Goal: Task Accomplishment & Management: Complete application form

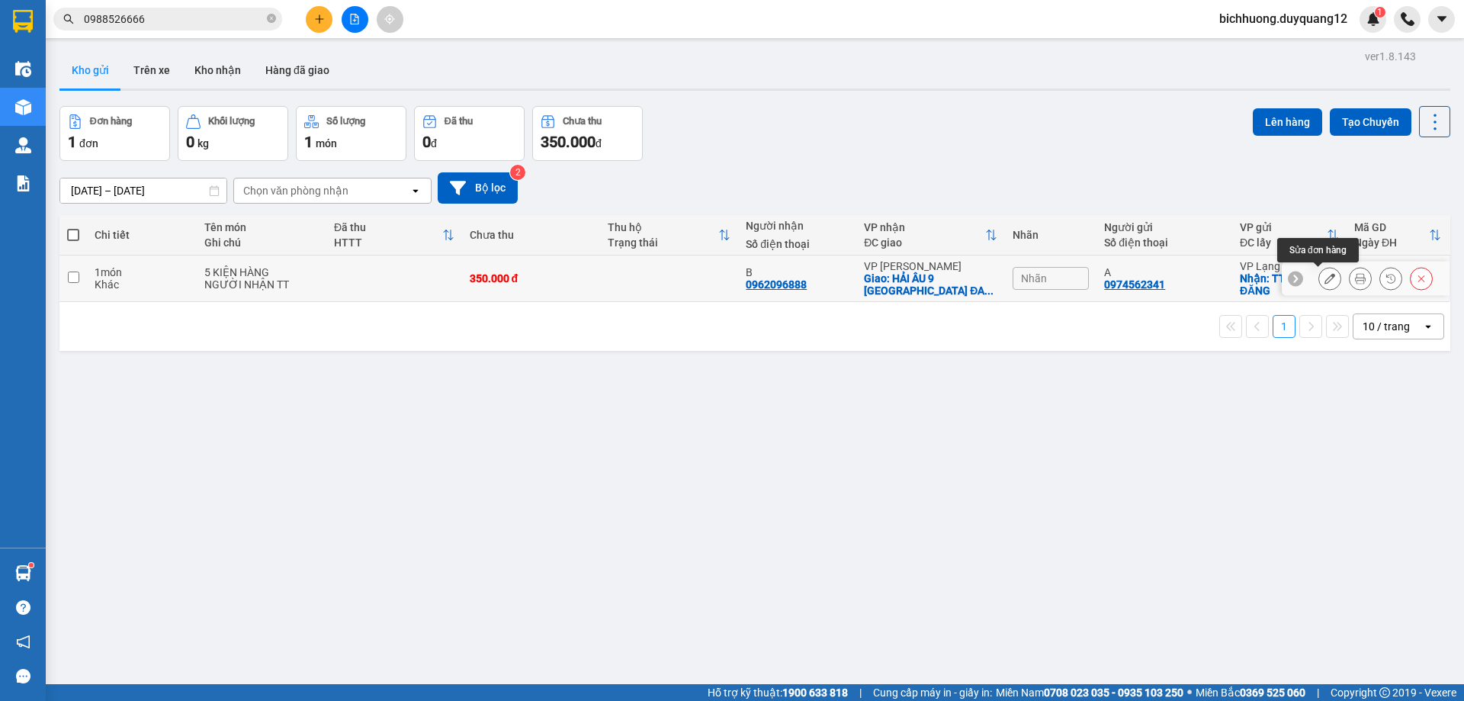
click at [1325, 278] on icon at bounding box center [1330, 278] width 11 height 11
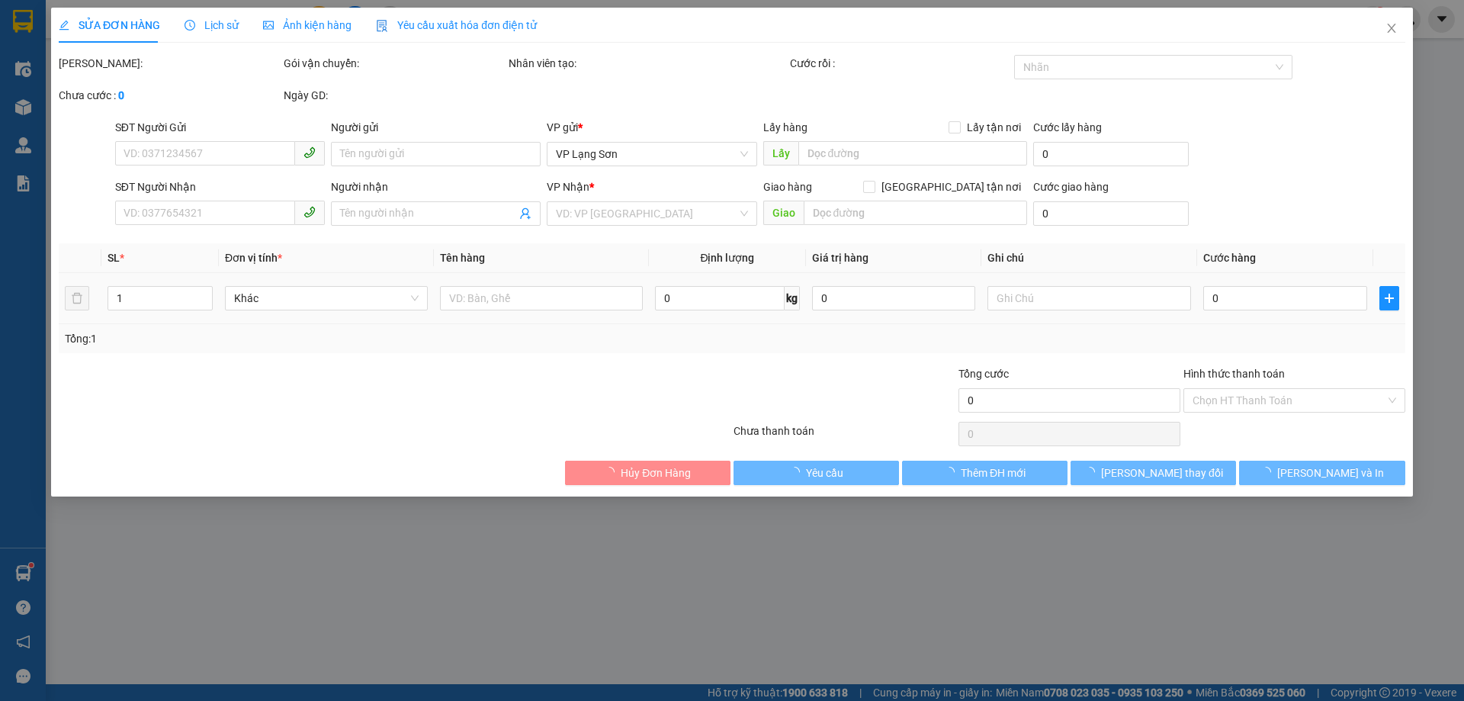
type input "0974562341"
type input "A"
checkbox input "true"
type input "TTTM ĐỒNG ĐĂNG"
type input "0962096888"
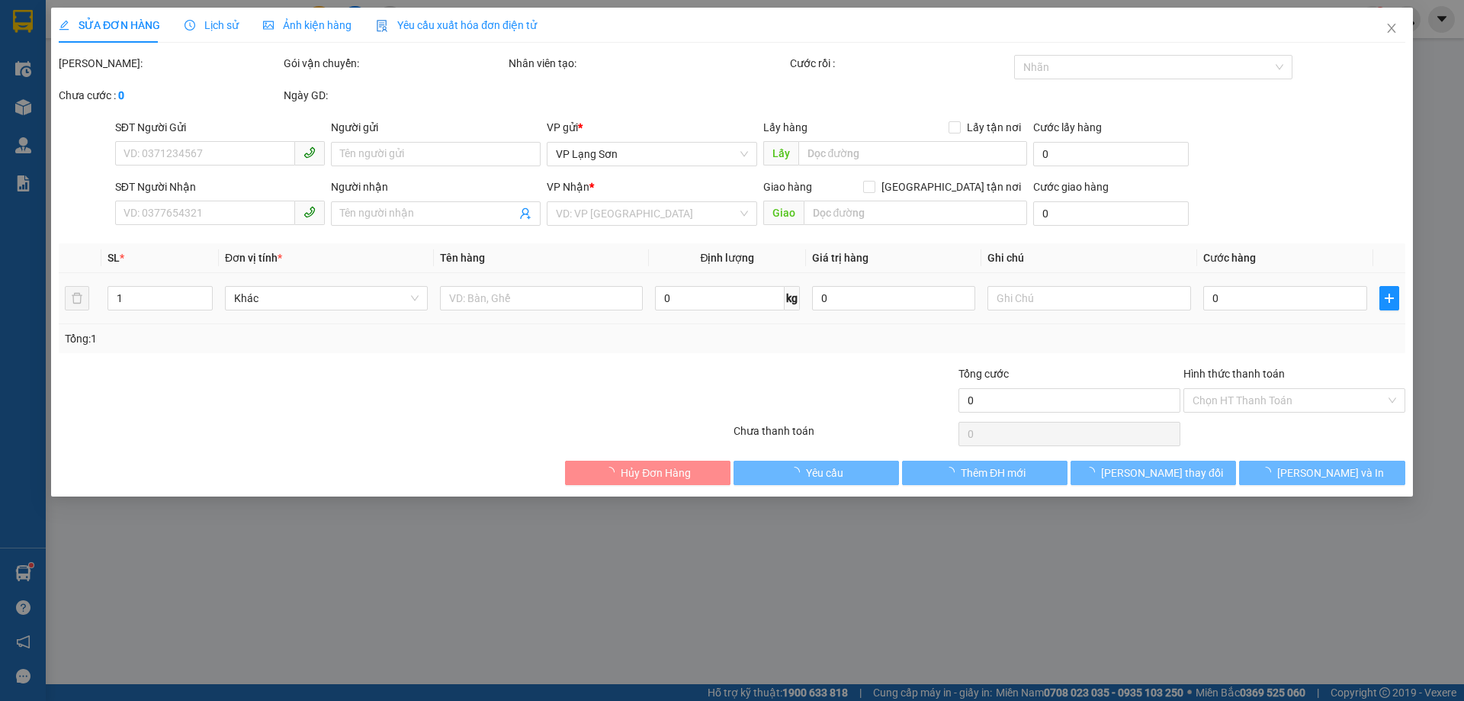
type input "B"
checkbox input "true"
type input "HẢI ÂU 9 [GEOGRAPHIC_DATA] ĐA TỐN,[GEOGRAPHIC_DATA],[GEOGRAPHIC_DATA]"
type input "350.000"
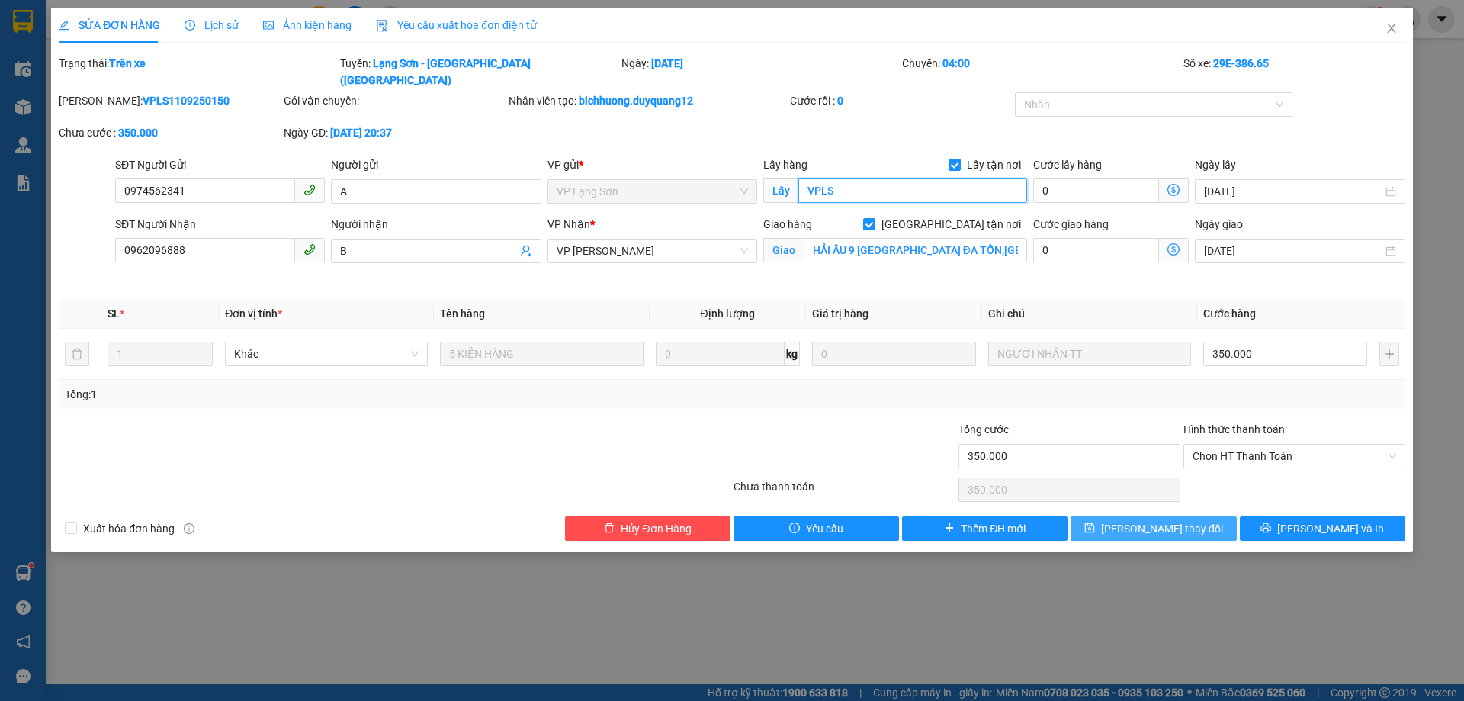
type input "VPLS"
click at [1148, 520] on span "[PERSON_NAME] thay đổi" at bounding box center [1162, 528] width 122 height 17
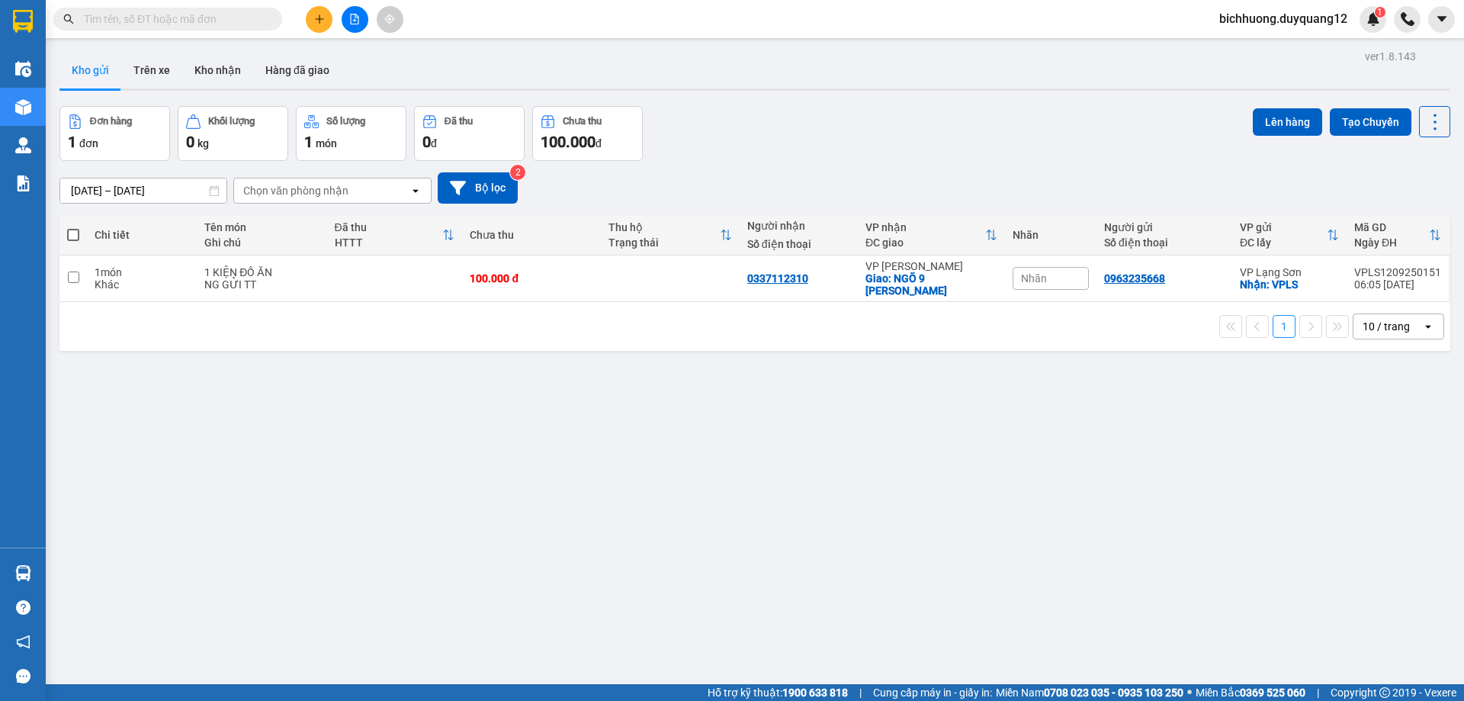
click at [190, 14] on input "text" at bounding box center [174, 19] width 180 height 17
paste input "0945762388"
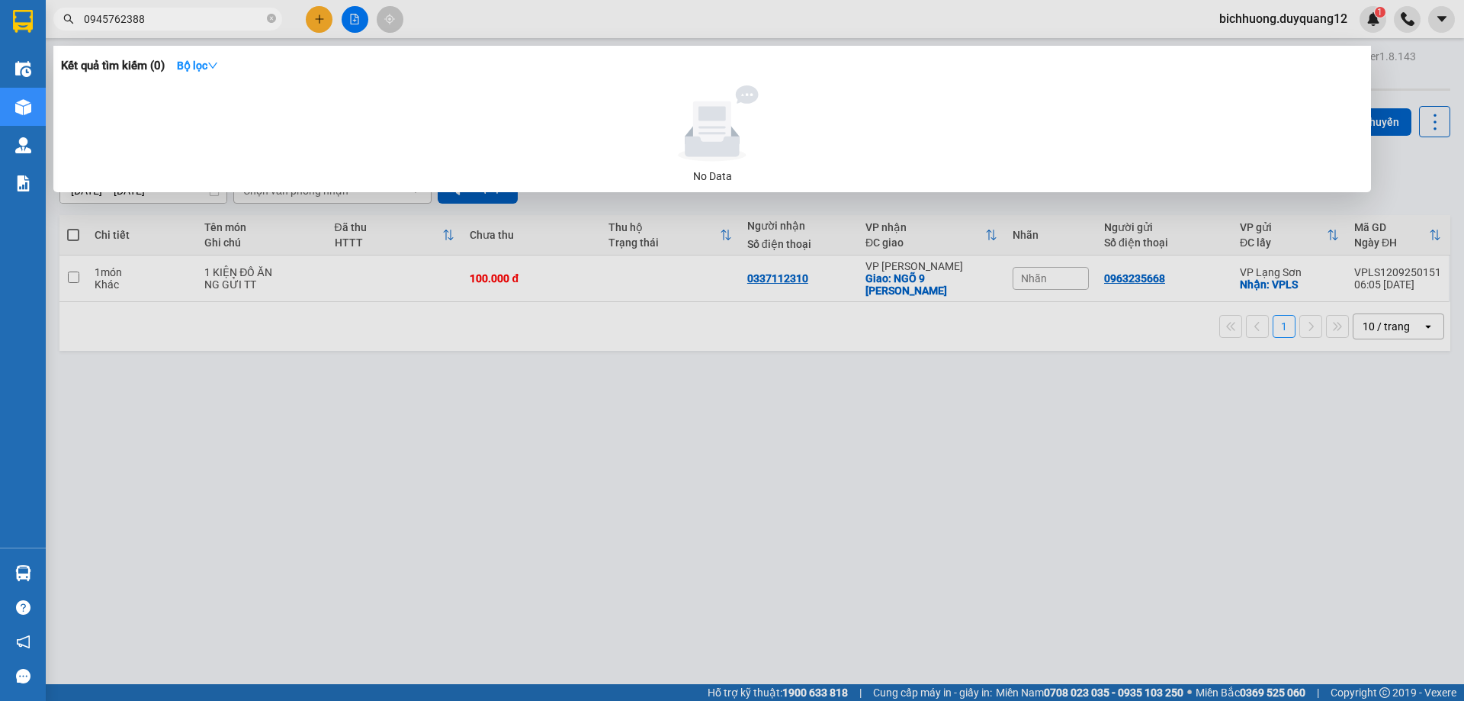
click at [85, 30] on span "0945762388" at bounding box center [167, 19] width 229 height 23
click at [85, 27] on input "0945762388" at bounding box center [174, 19] width 180 height 17
type input "0945762388"
click at [1367, 186] on div "Kết quả tìm kiếm ( 0 ) Bộ lọc No Data" at bounding box center [712, 119] width 1318 height 146
click at [1396, 207] on div at bounding box center [732, 350] width 1464 height 701
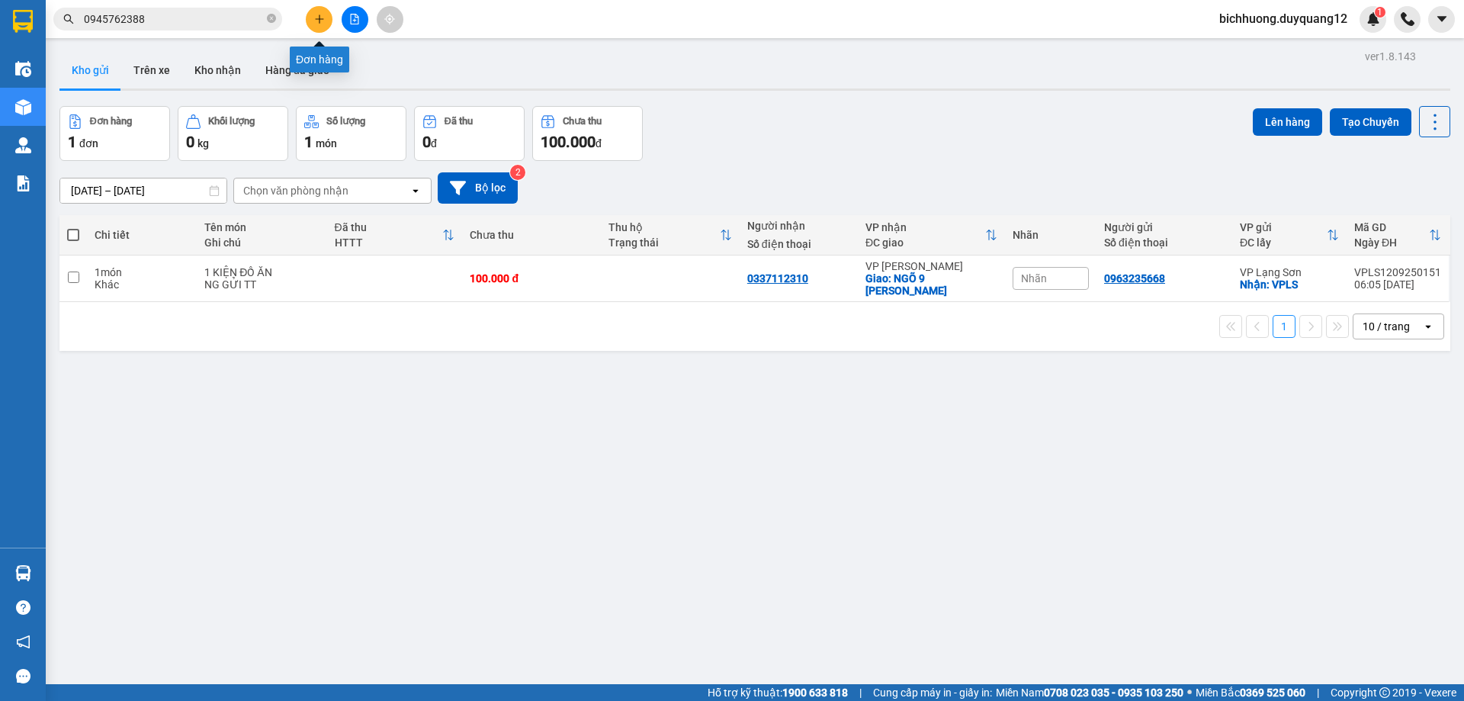
click at [318, 20] on icon "plus" at bounding box center [319, 19] width 11 height 11
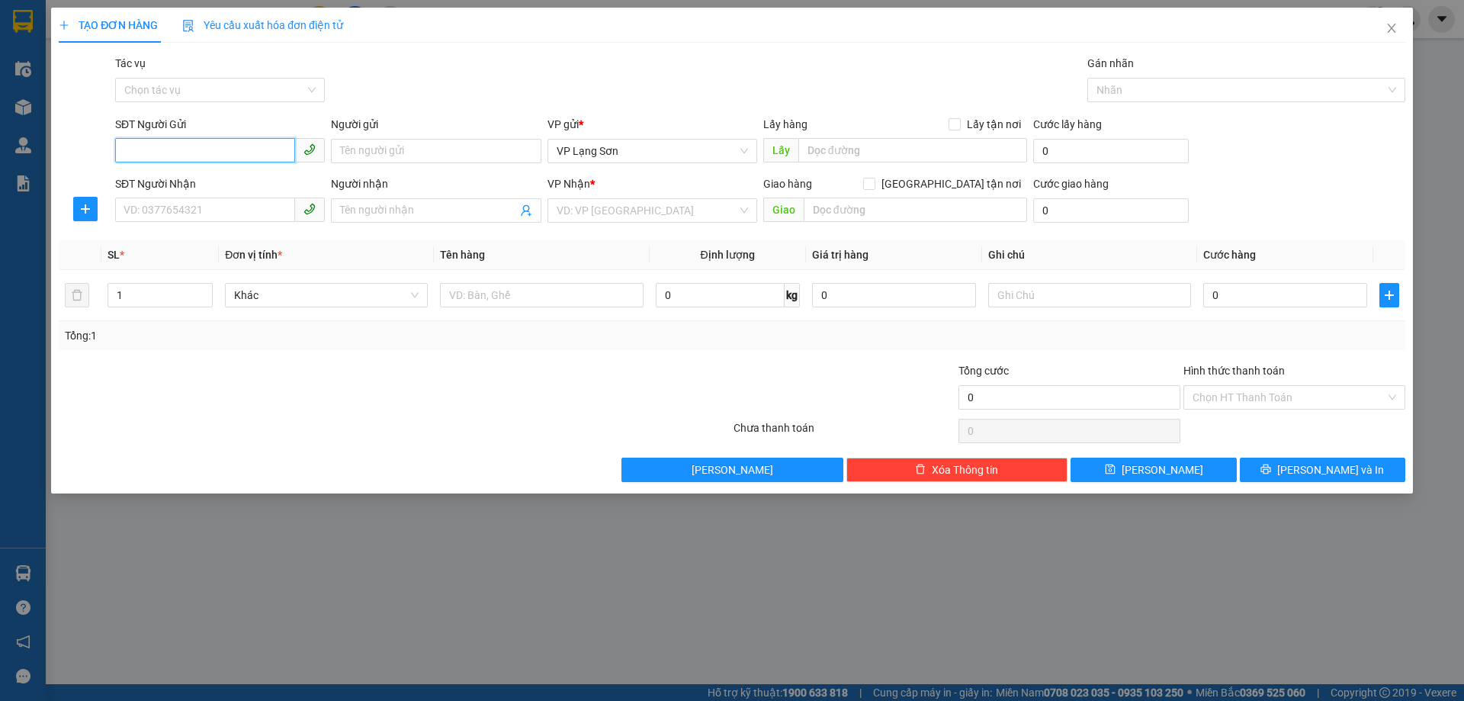
click at [162, 153] on input "SĐT Người Gửi" at bounding box center [205, 150] width 180 height 24
paste input "0945762388"
click at [128, 156] on input "0945762388" at bounding box center [205, 150] width 180 height 24
type input "0945762388"
click at [429, 156] on input "Người gửi" at bounding box center [436, 151] width 210 height 24
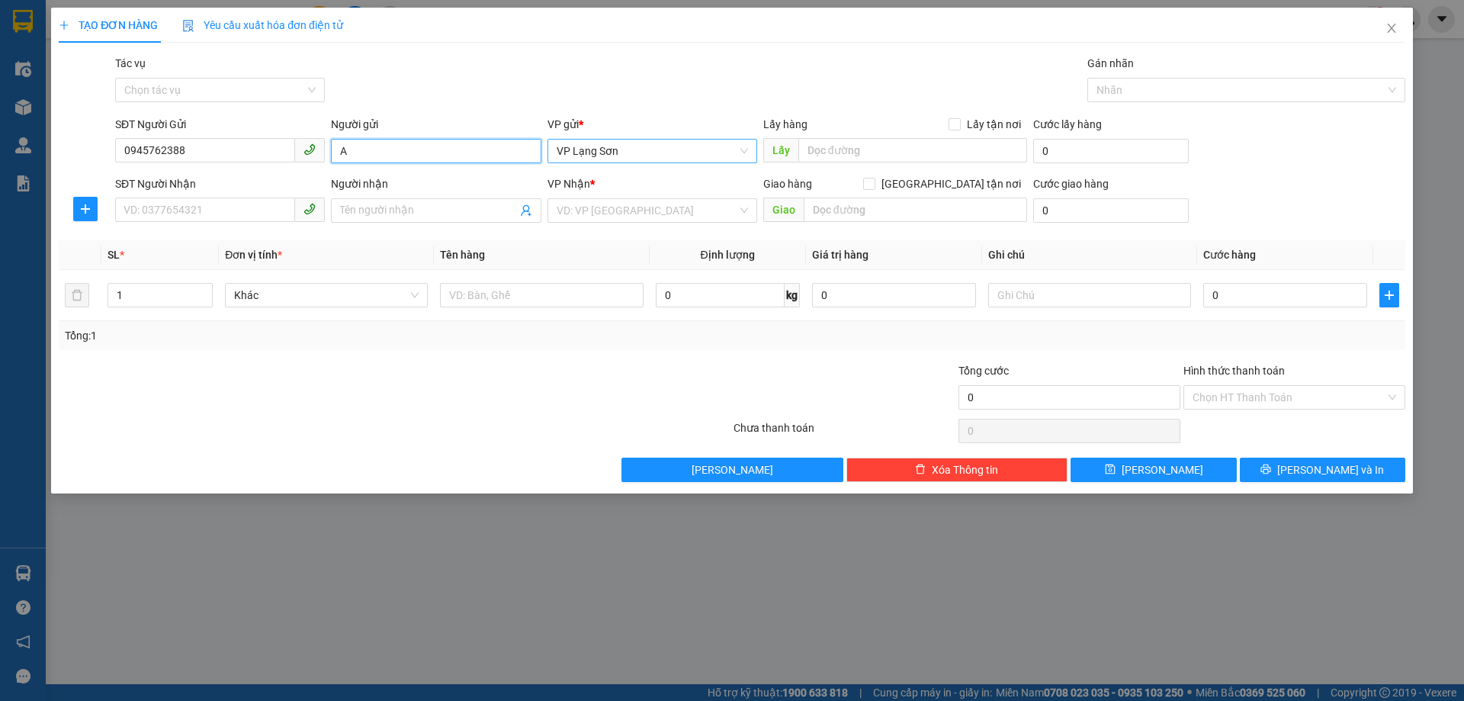
click at [631, 159] on span "VP Lạng Sơn" at bounding box center [652, 151] width 191 height 23
type input "A"
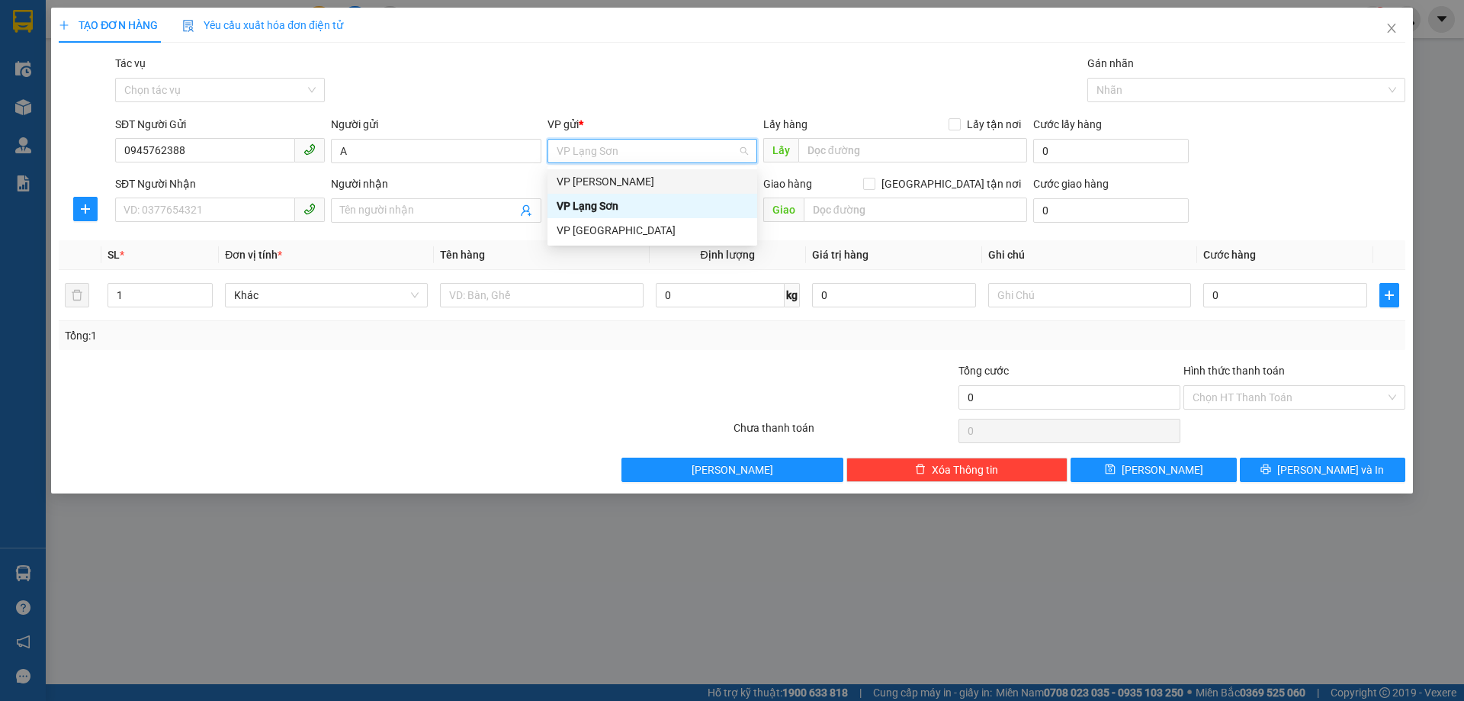
drag, startPoint x: 628, startPoint y: 190, endPoint x: 640, endPoint y: 186, distance: 12.1
click at [629, 189] on div "VP [PERSON_NAME]" at bounding box center [653, 181] width 210 height 24
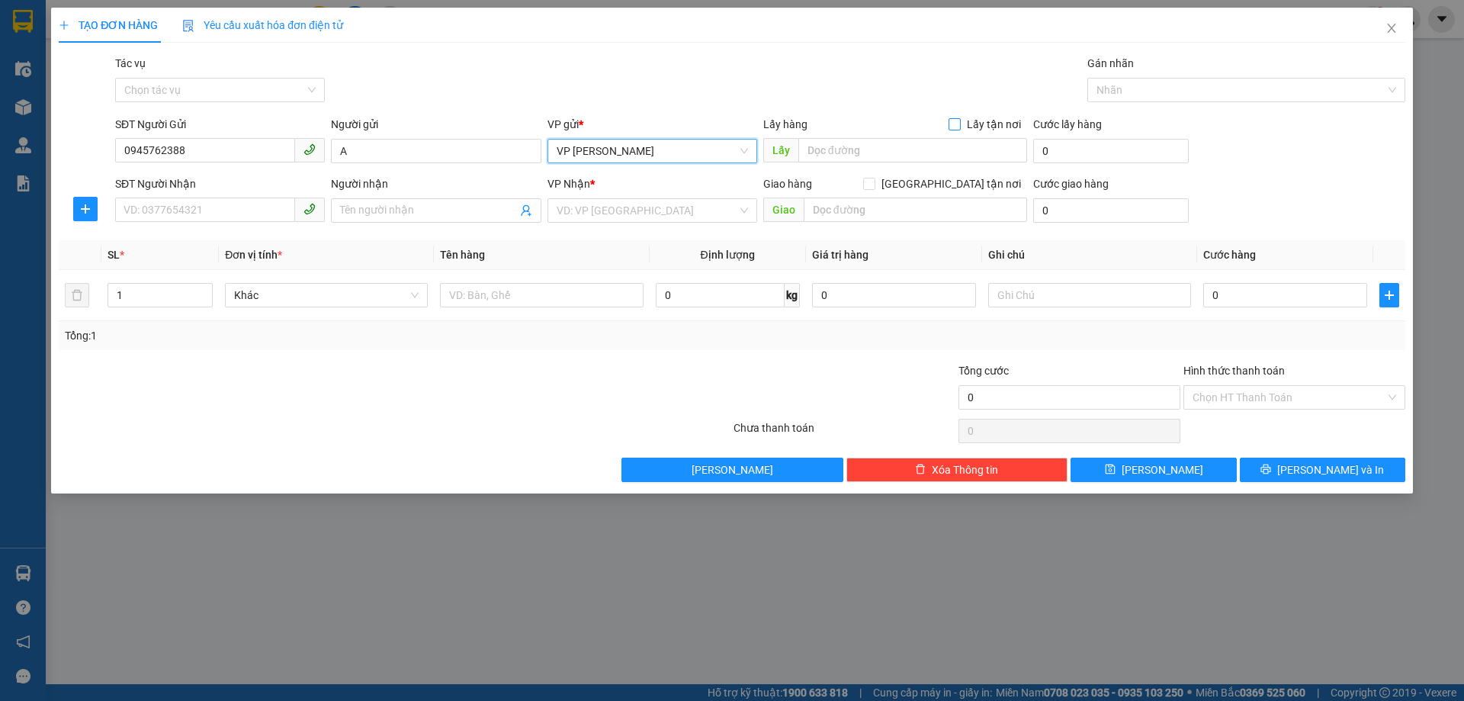
drag, startPoint x: 952, startPoint y: 127, endPoint x: 952, endPoint y: 136, distance: 8.4
click at [952, 127] on input "Lấy tận nơi" at bounding box center [954, 123] width 11 height 11
checkbox input "true"
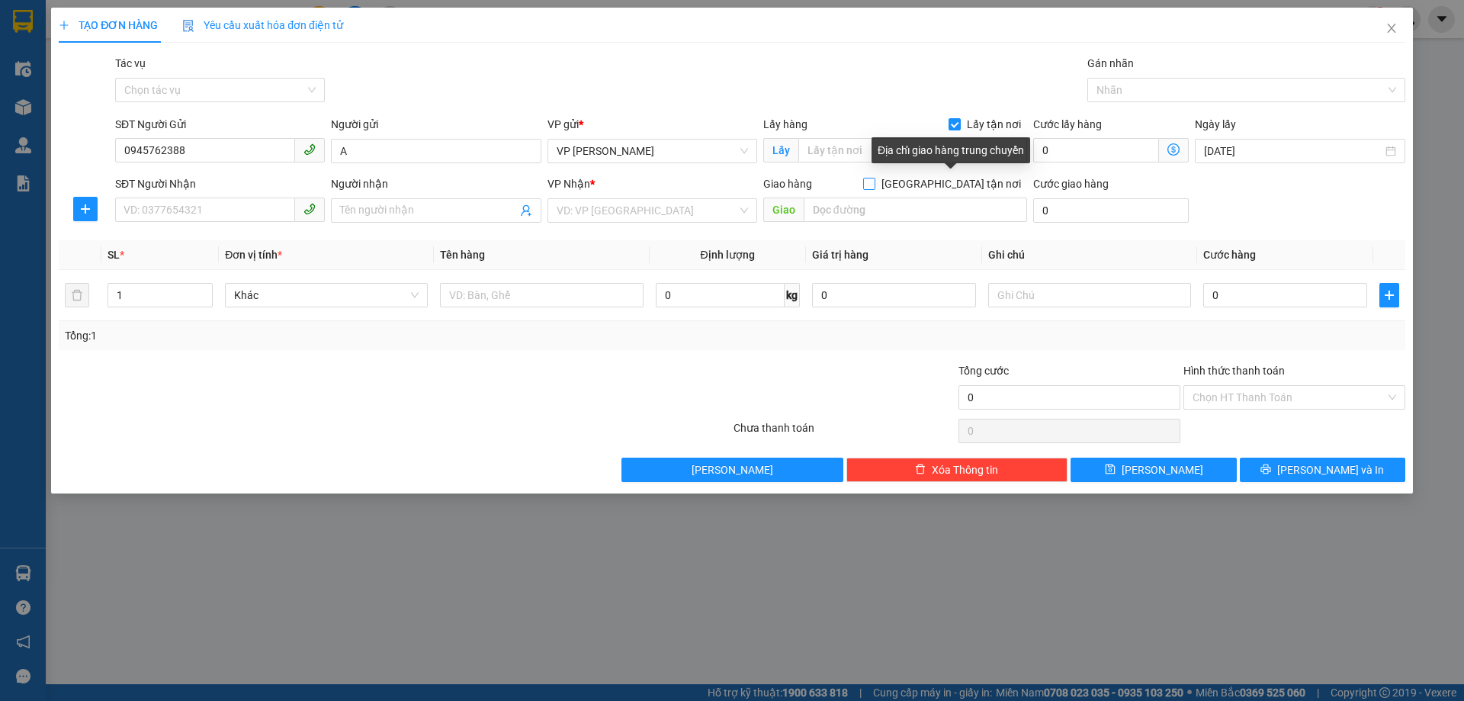
drag, startPoint x: 952, startPoint y: 185, endPoint x: 969, endPoint y: 188, distance: 17.1
click at [874, 186] on input "[GEOGRAPHIC_DATA] tận nơi" at bounding box center [868, 183] width 11 height 11
checkbox input "true"
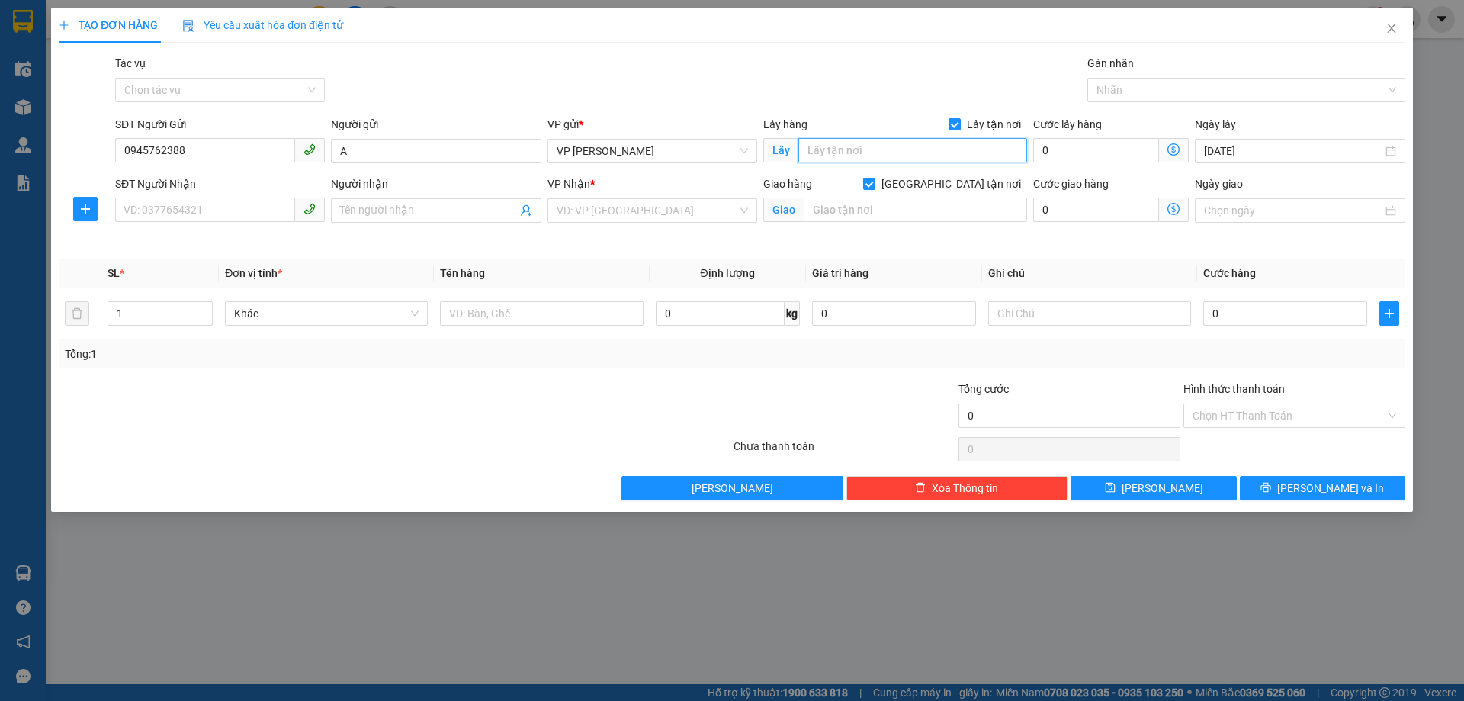
click at [863, 156] on input "text" at bounding box center [912, 150] width 229 height 24
type input "NGHĨA TRANG MAI DỊCH"
click at [662, 203] on input "search" at bounding box center [647, 210] width 181 height 23
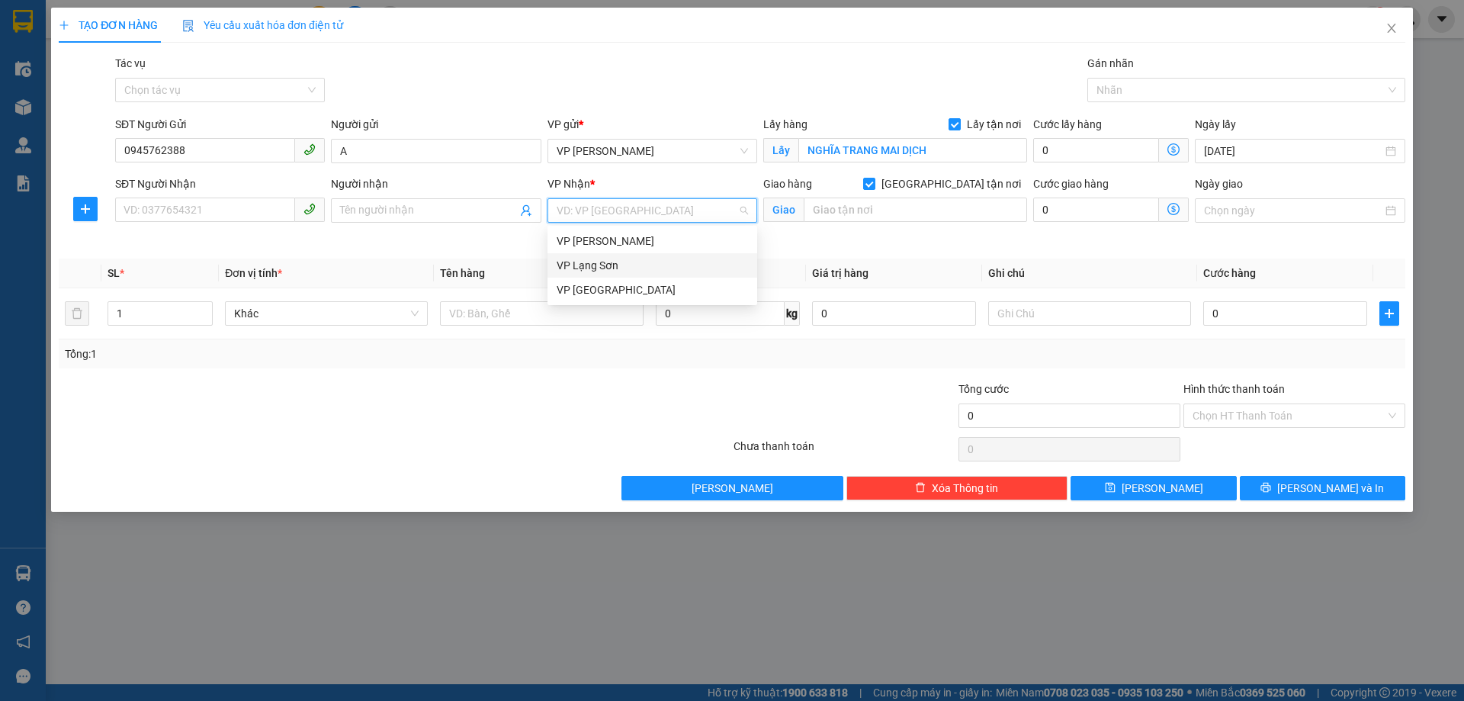
drag, startPoint x: 575, startPoint y: 272, endPoint x: 468, endPoint y: 245, distance: 110.2
click at [574, 272] on div "VP Lạng Sơn" at bounding box center [652, 265] width 191 height 17
click at [381, 194] on div "Người nhận" at bounding box center [436, 186] width 210 height 23
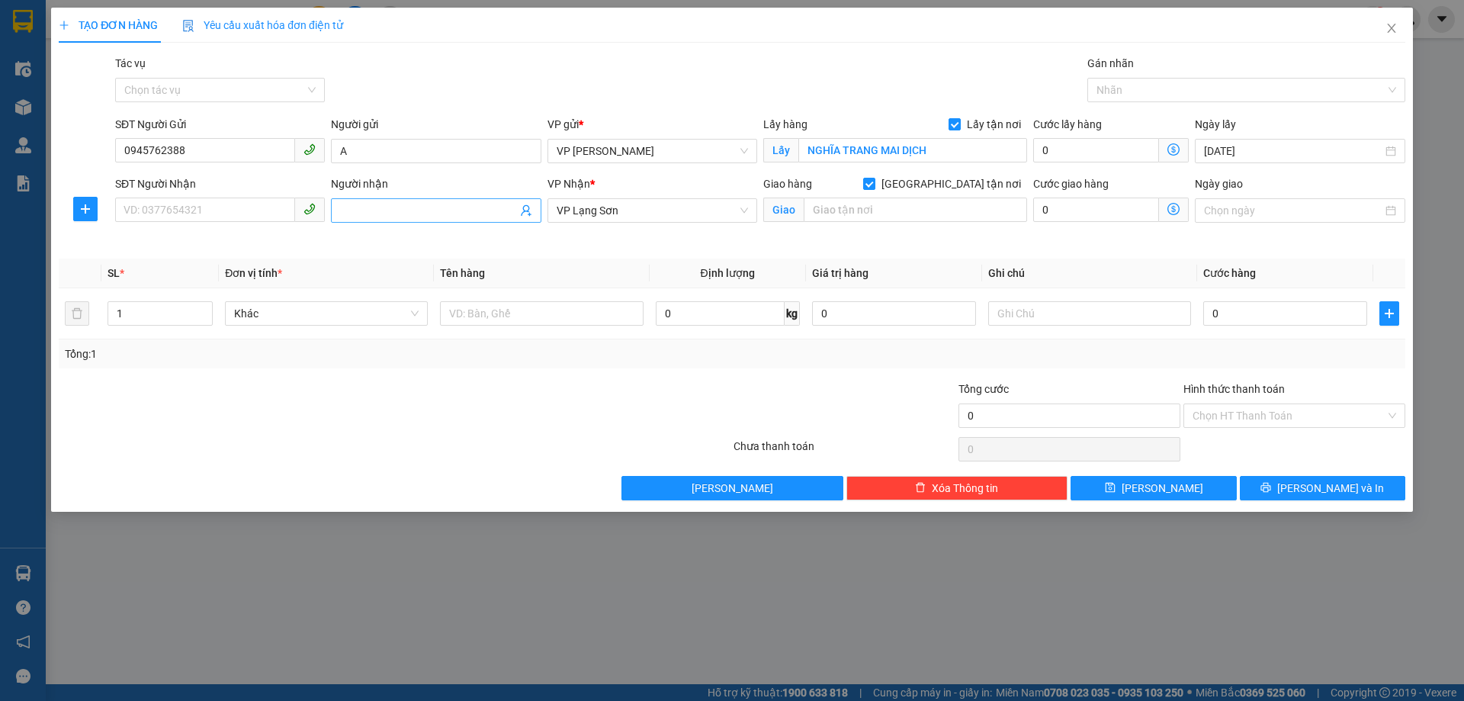
click at [378, 207] on input "Người nhận" at bounding box center [428, 210] width 176 height 17
type input "B"
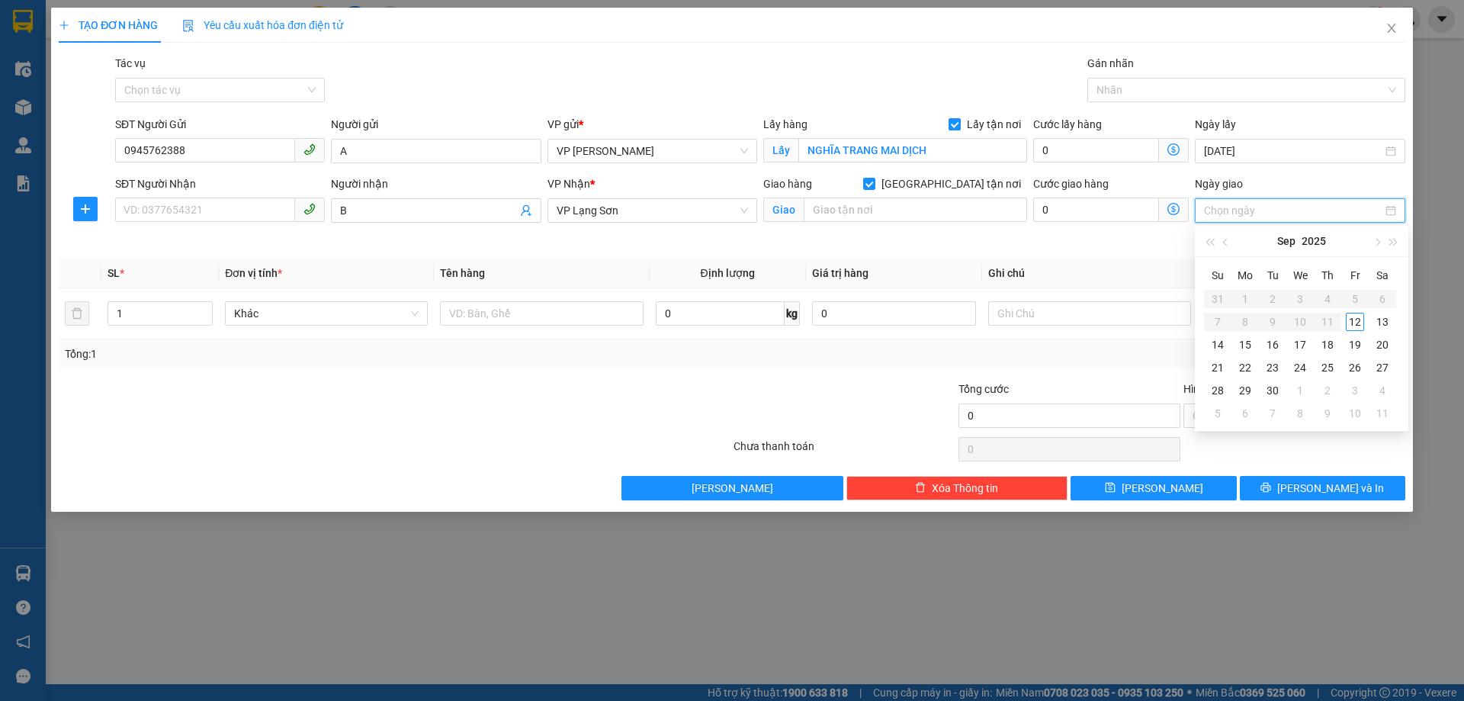
click at [1275, 214] on input "Ngày giao" at bounding box center [1293, 210] width 178 height 17
type input "[DATE]"
click at [1358, 320] on div "12" at bounding box center [1355, 322] width 18 height 18
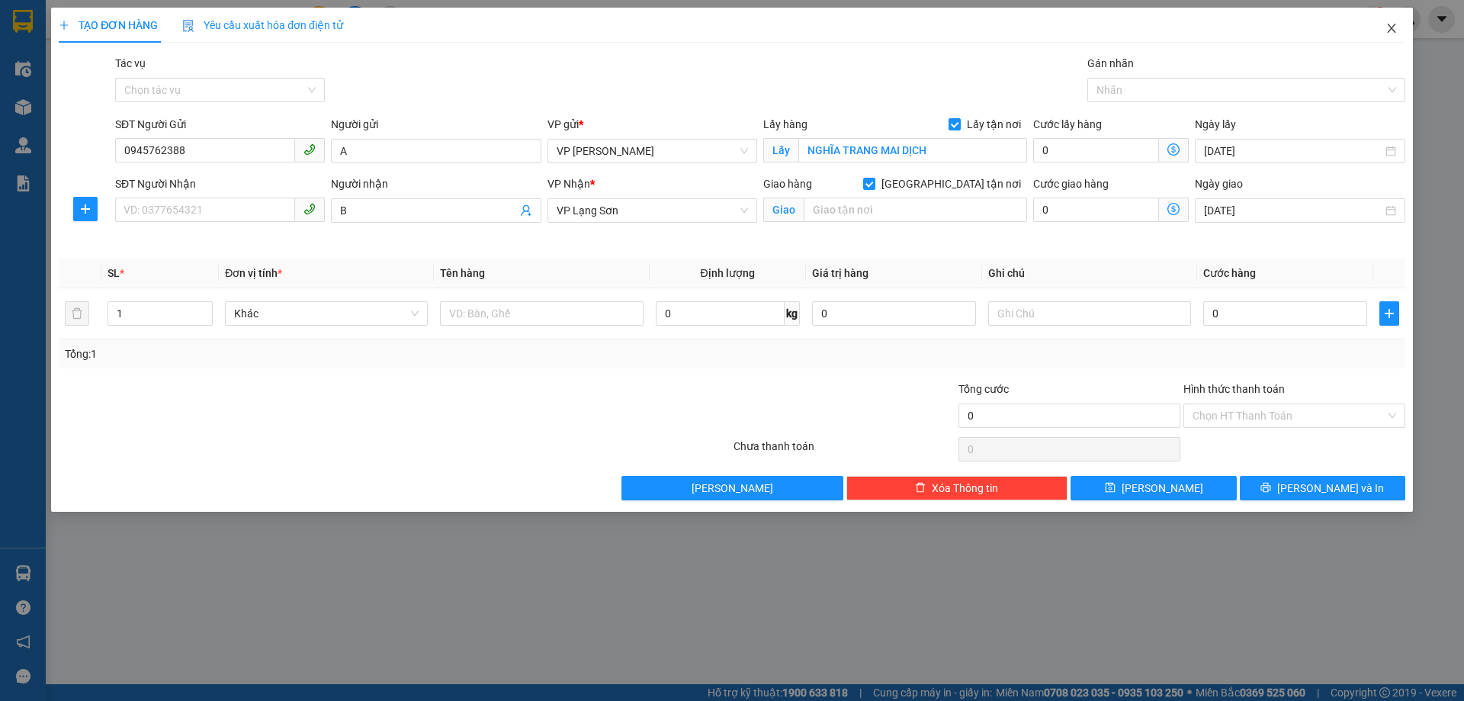
click at [1395, 31] on icon "close" at bounding box center [1392, 28] width 12 height 12
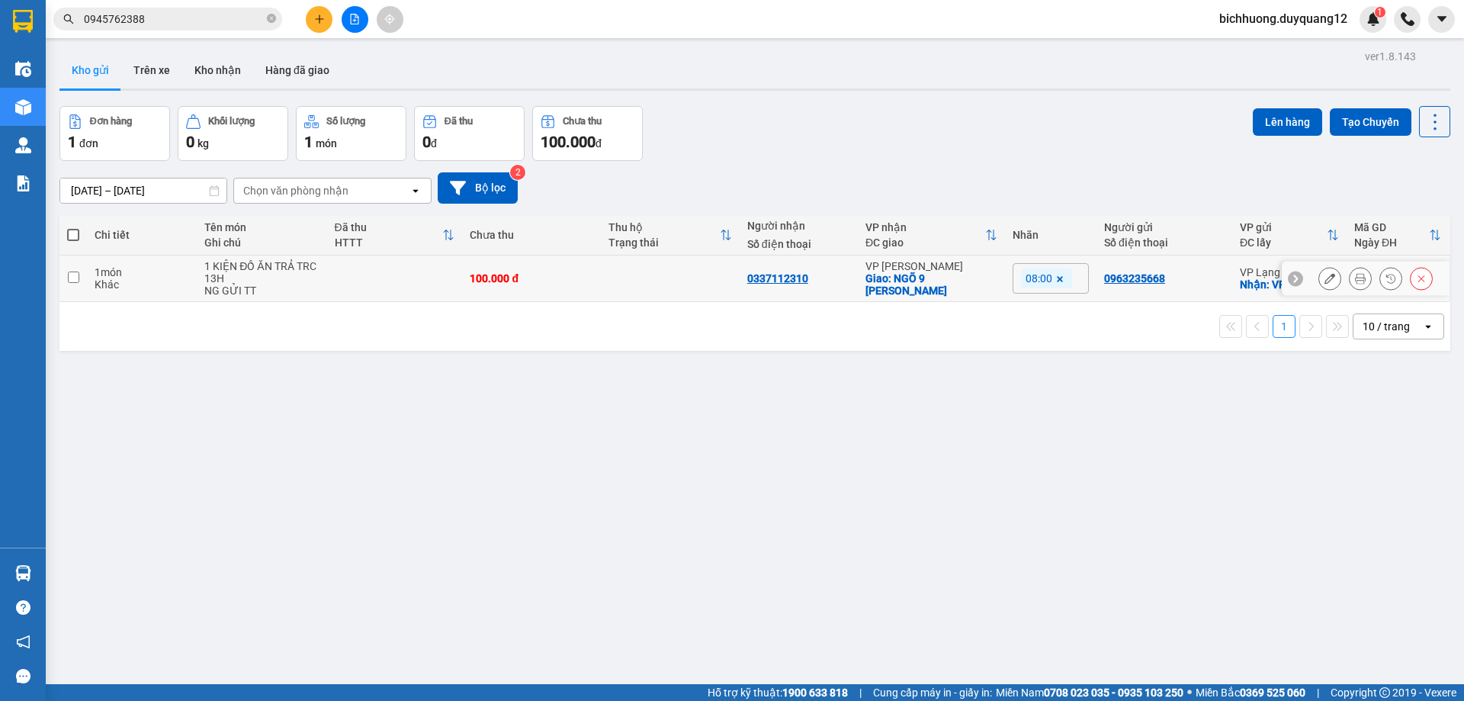
click at [72, 278] on input "checkbox" at bounding box center [73, 276] width 11 height 11
checkbox input "true"
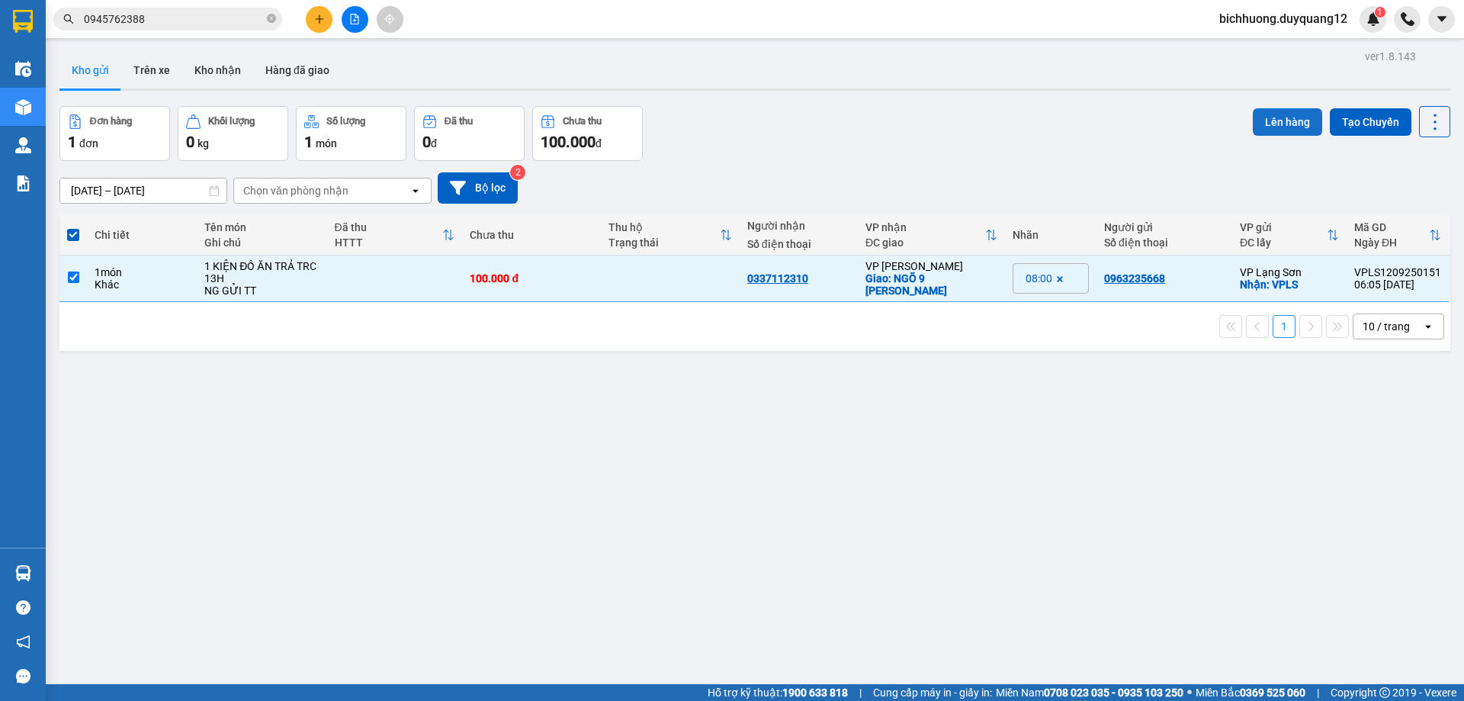
click at [1258, 128] on button "Lên hàng" at bounding box center [1287, 121] width 69 height 27
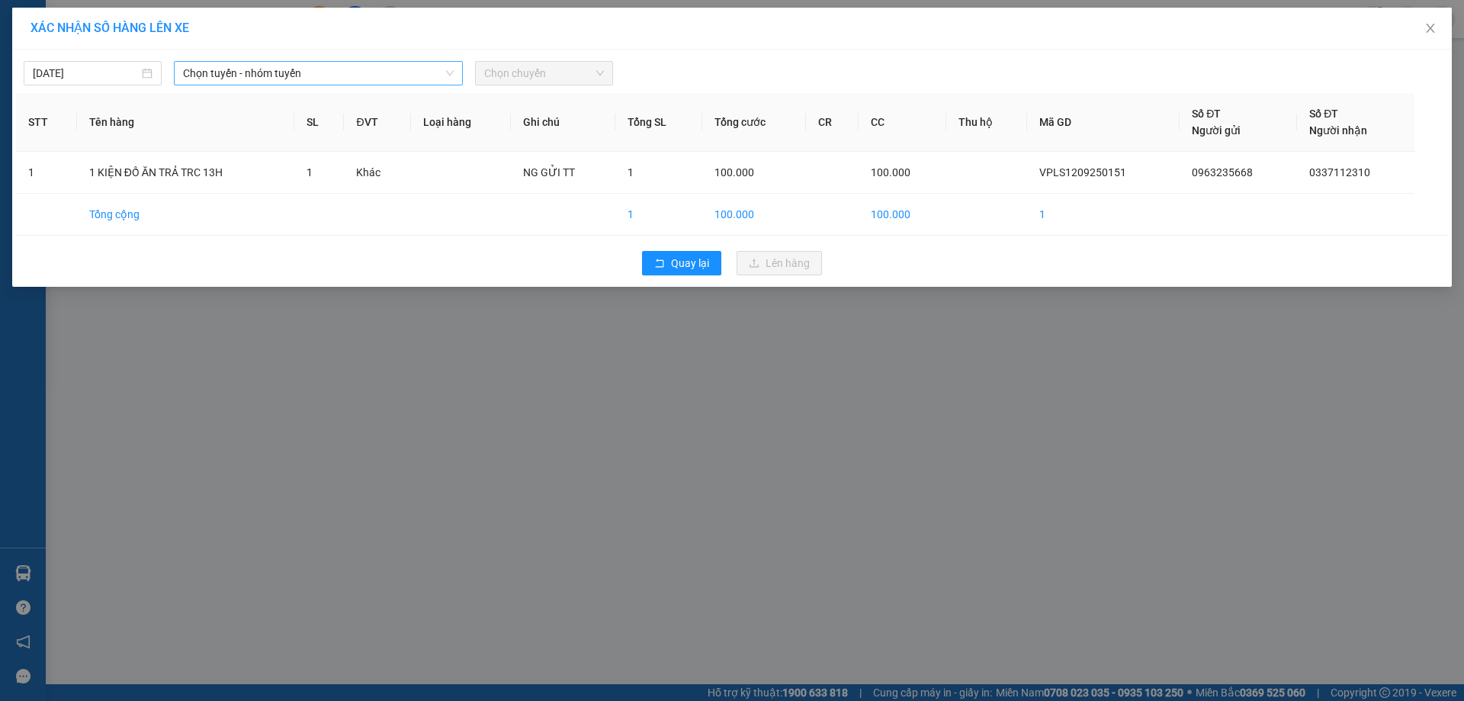
click at [454, 75] on icon "down" at bounding box center [449, 73] width 9 height 9
click at [451, 73] on icon "down" at bounding box center [449, 73] width 9 height 9
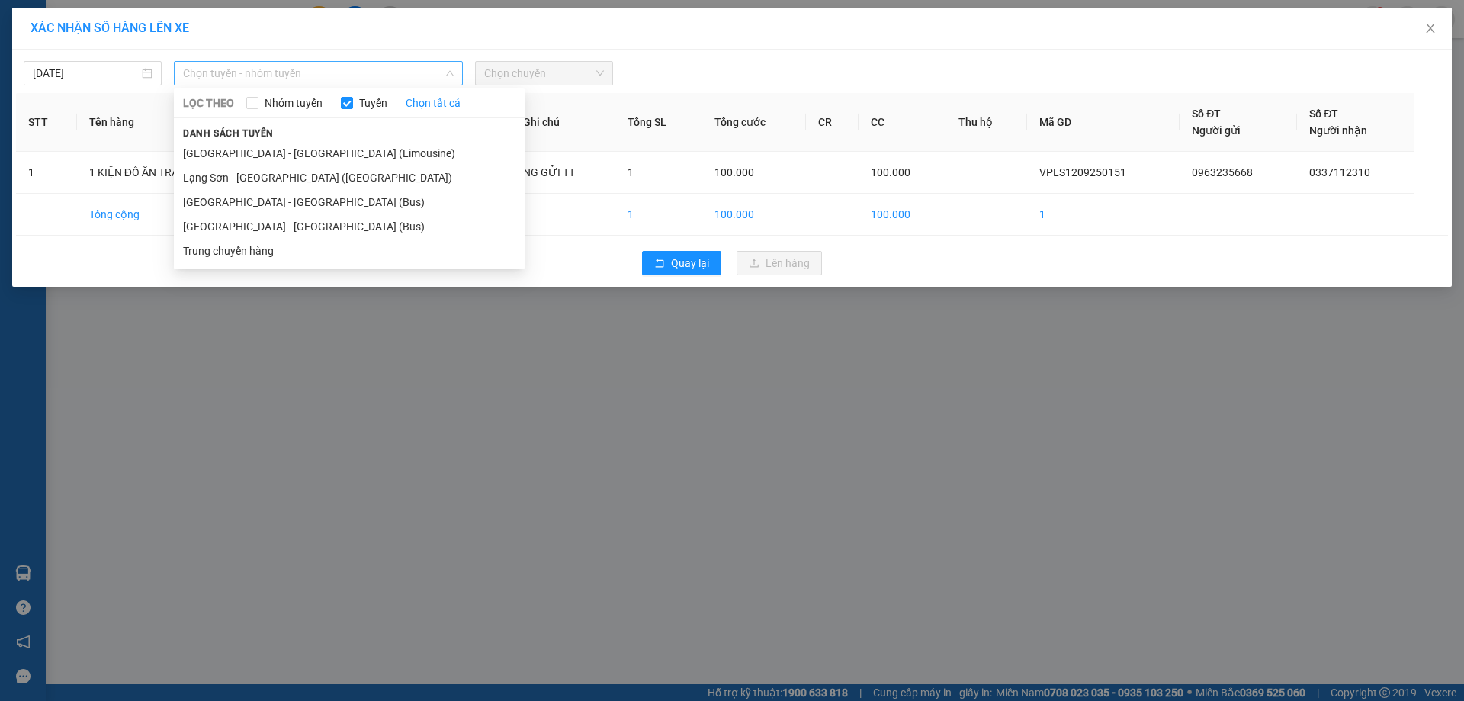
click at [408, 71] on span "Chọn tuyến - nhóm tuyến" at bounding box center [318, 73] width 271 height 23
click at [271, 182] on li "Lạng Sơn - [GEOGRAPHIC_DATA] ([GEOGRAPHIC_DATA])" at bounding box center [349, 177] width 351 height 24
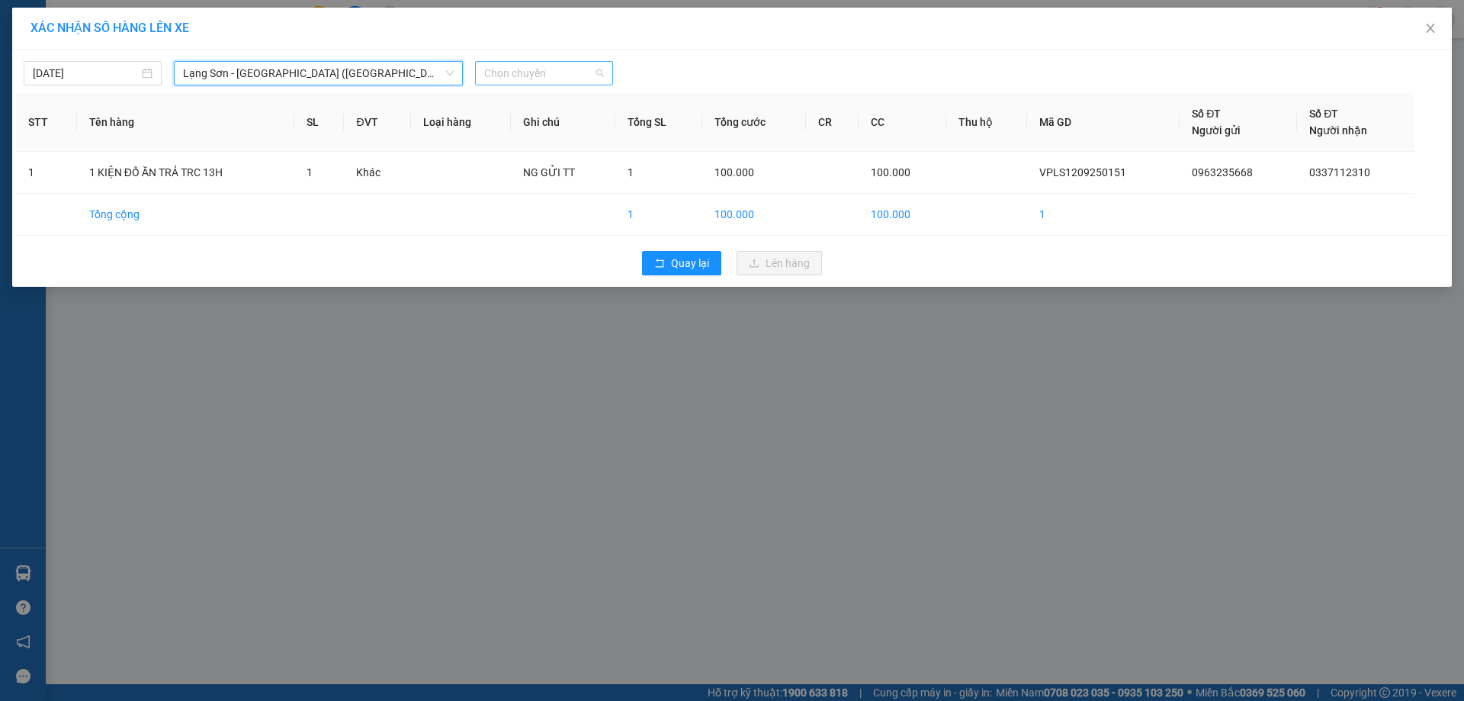
click at [599, 74] on span "Chọn chuyến" at bounding box center [544, 73] width 120 height 23
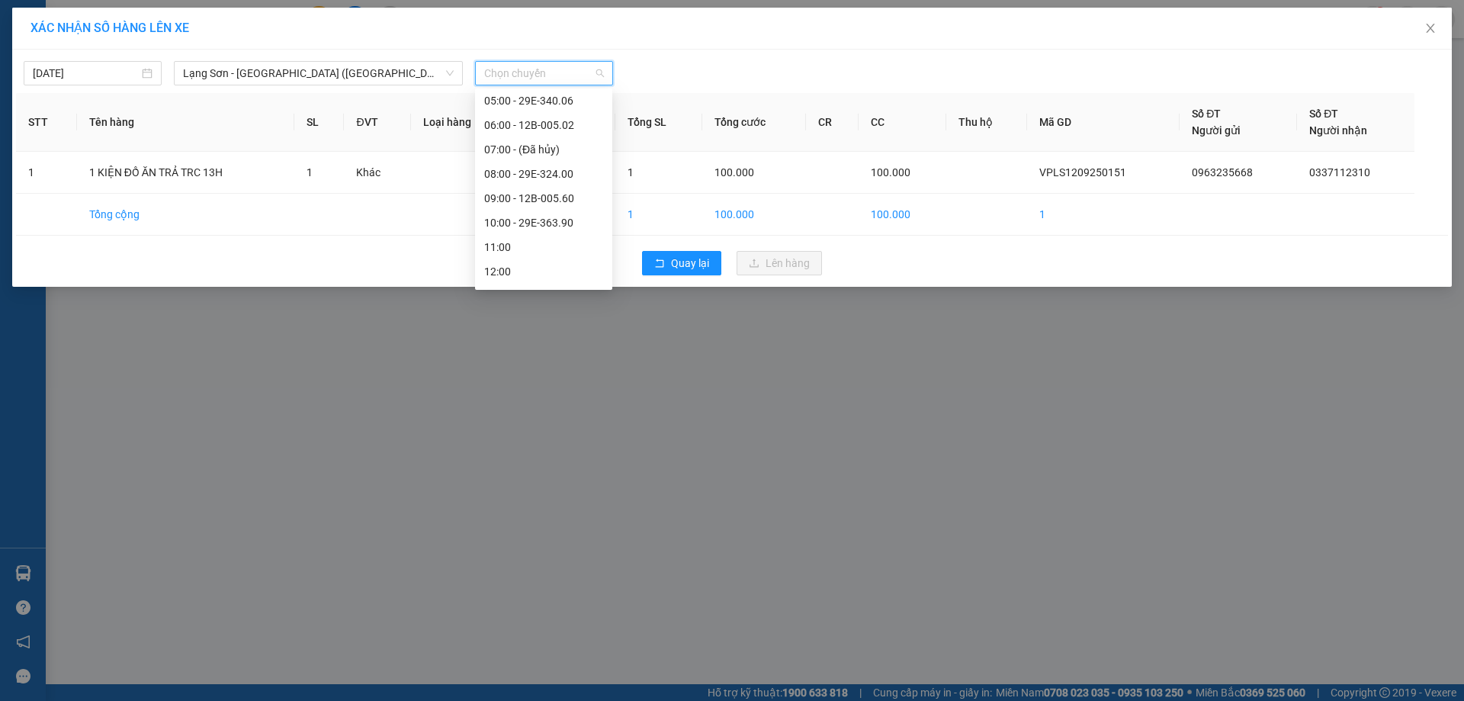
scroll to position [78, 0]
click at [598, 76] on span "Chọn chuyến" at bounding box center [544, 73] width 120 height 23
click at [559, 200] on div "08:00 - 29E-324.00" at bounding box center [543, 198] width 119 height 17
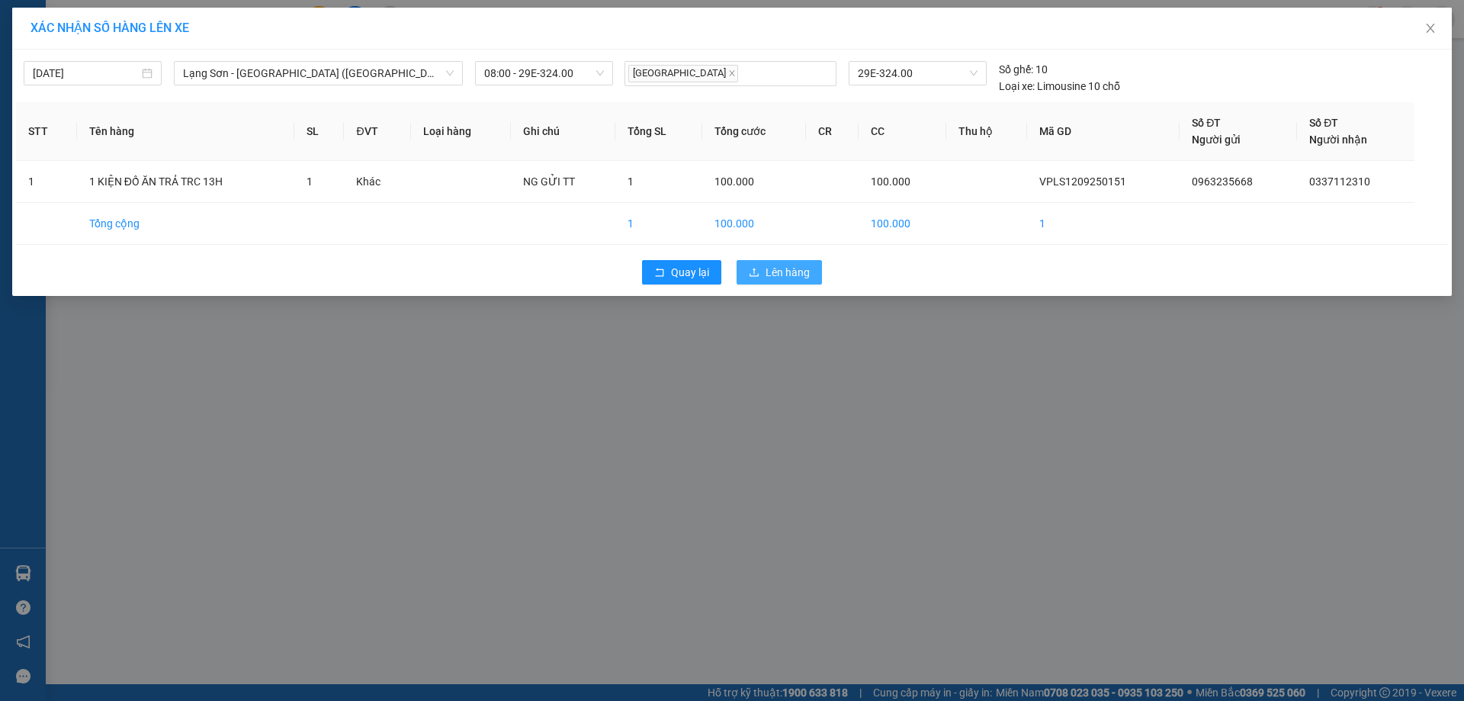
click at [782, 268] on span "Lên hàng" at bounding box center [788, 272] width 44 height 17
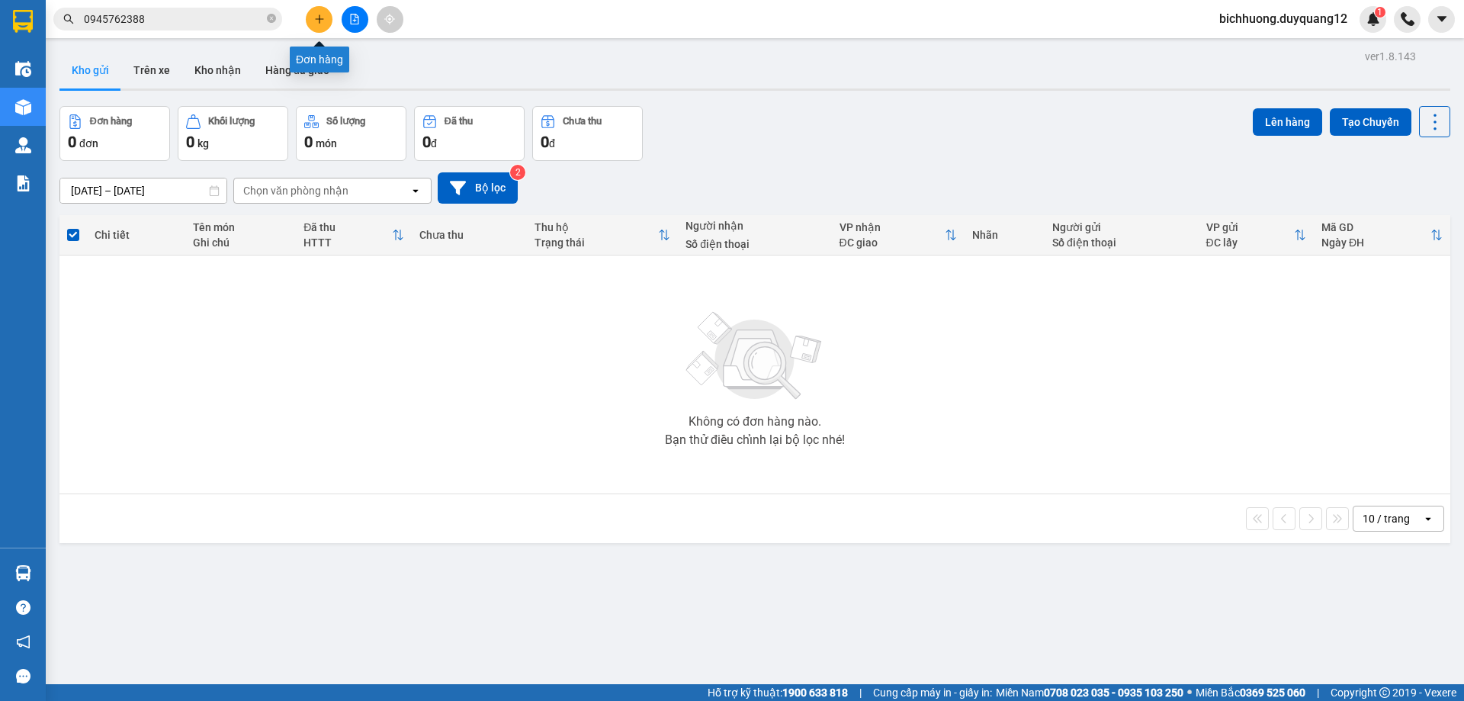
click at [315, 18] on icon "plus" at bounding box center [319, 19] width 11 height 11
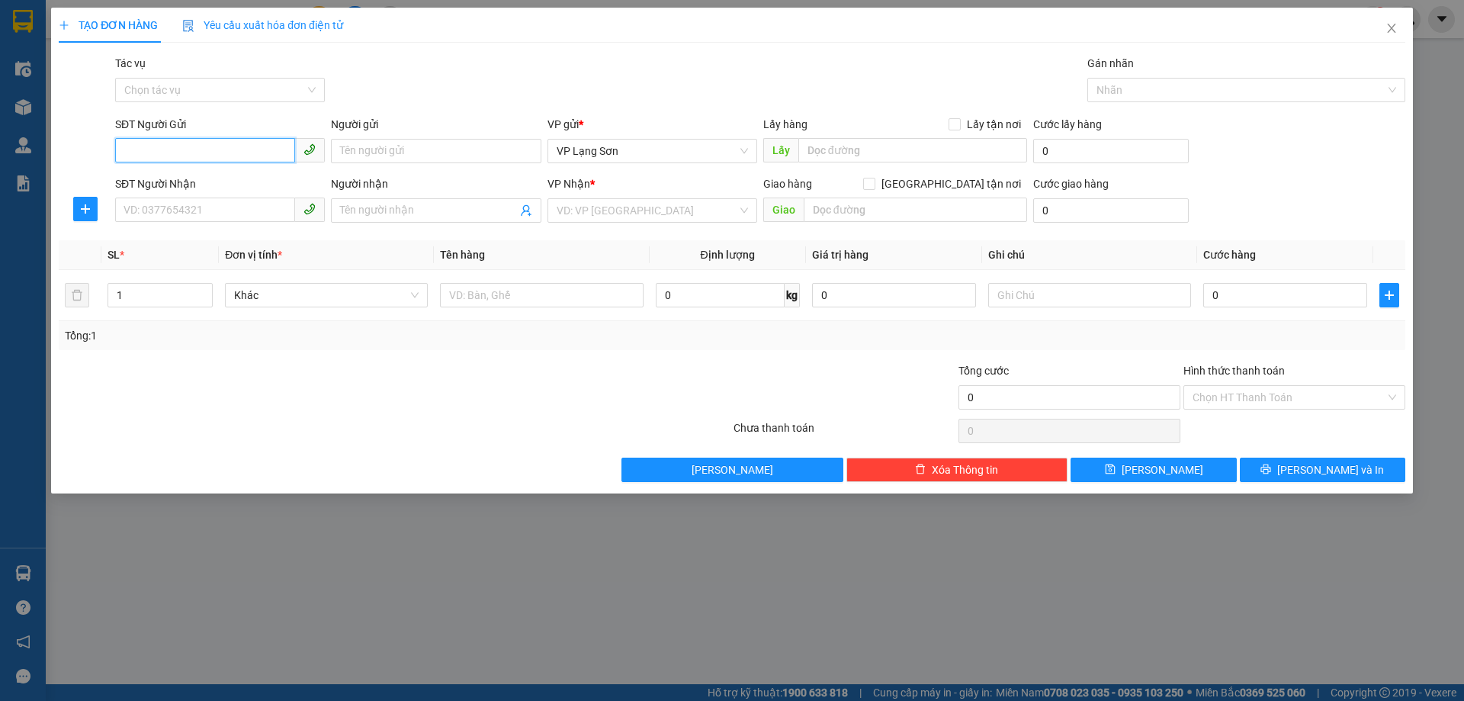
click at [188, 148] on input "SĐT Người Gửi" at bounding box center [205, 150] width 180 height 24
paste input "0962667997"
click at [132, 154] on input "0962667997" at bounding box center [205, 150] width 180 height 24
click at [129, 157] on input "0962667997" at bounding box center [205, 150] width 180 height 24
type input "0962667997"
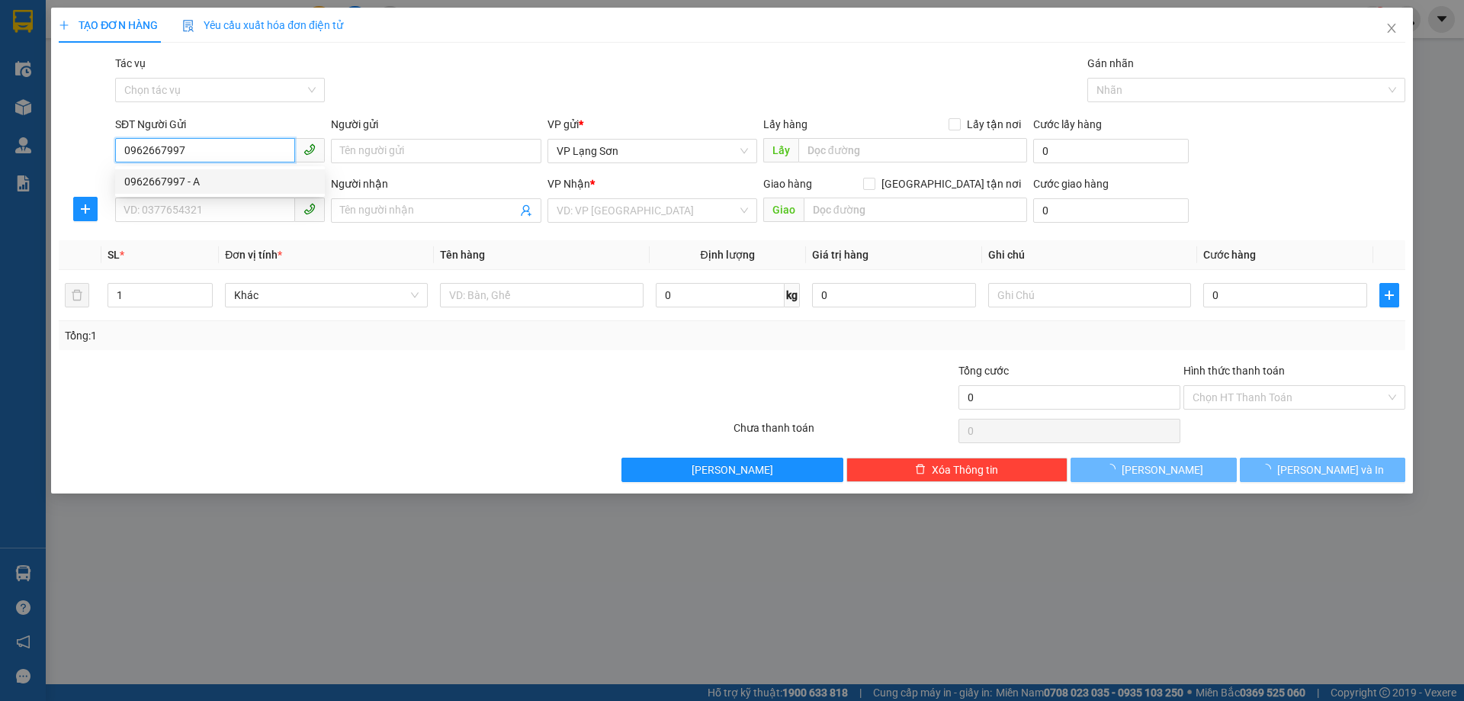
click at [169, 178] on div "0962667997 - A" at bounding box center [219, 181] width 191 height 17
type input "A"
checkbox input "true"
type input "2B PHAI VỆ"
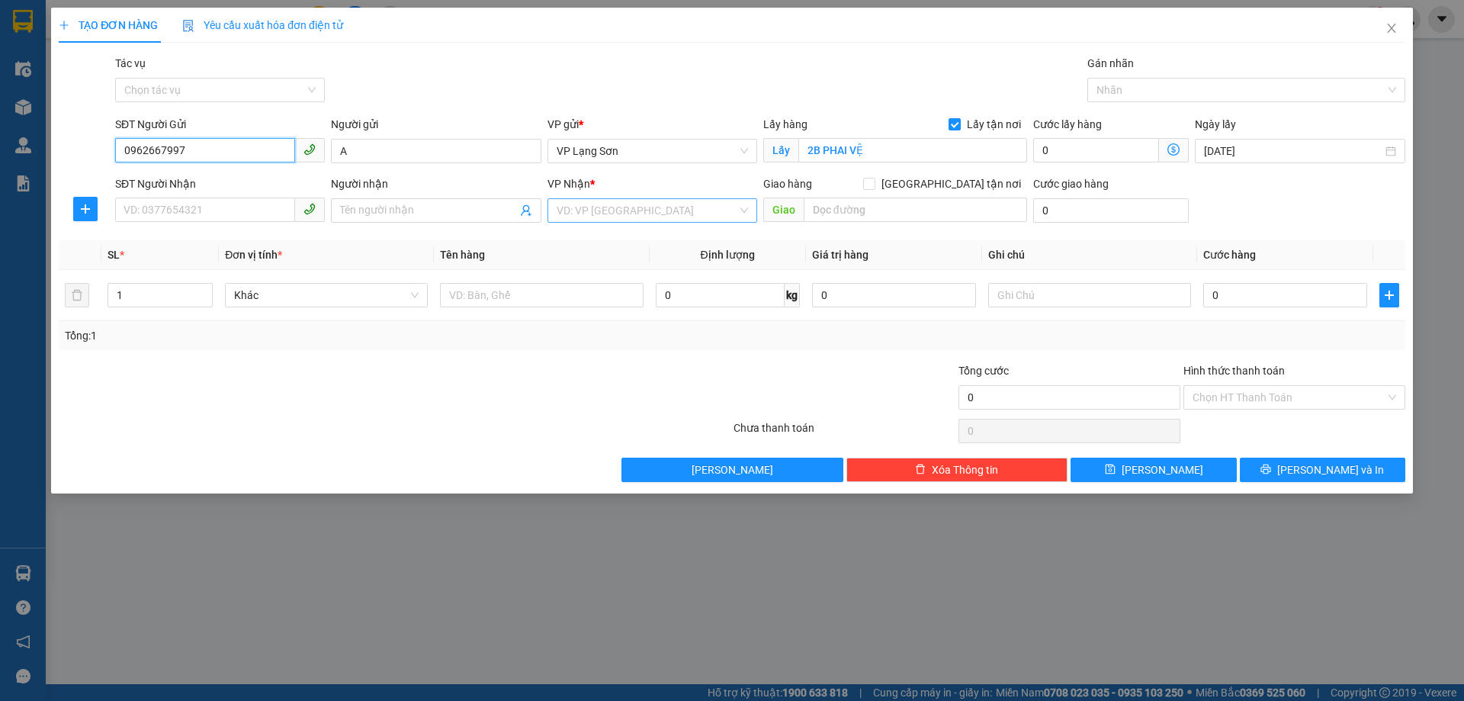
type input "0962667997"
drag, startPoint x: 622, startPoint y: 207, endPoint x: 636, endPoint y: 213, distance: 15.4
click at [625, 207] on input "search" at bounding box center [647, 210] width 181 height 23
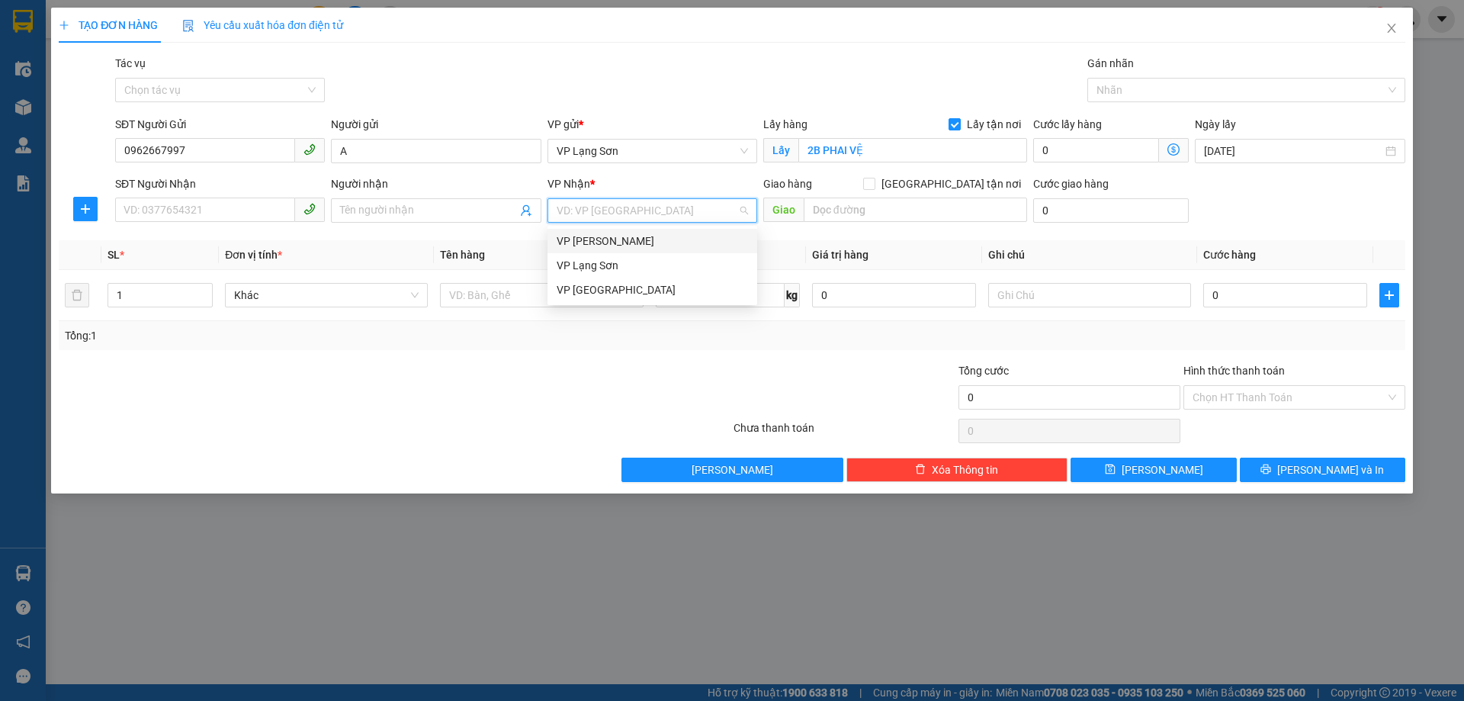
drag, startPoint x: 612, startPoint y: 244, endPoint x: 834, endPoint y: 232, distance: 222.3
click at [625, 244] on div "VP [PERSON_NAME]" at bounding box center [652, 241] width 191 height 17
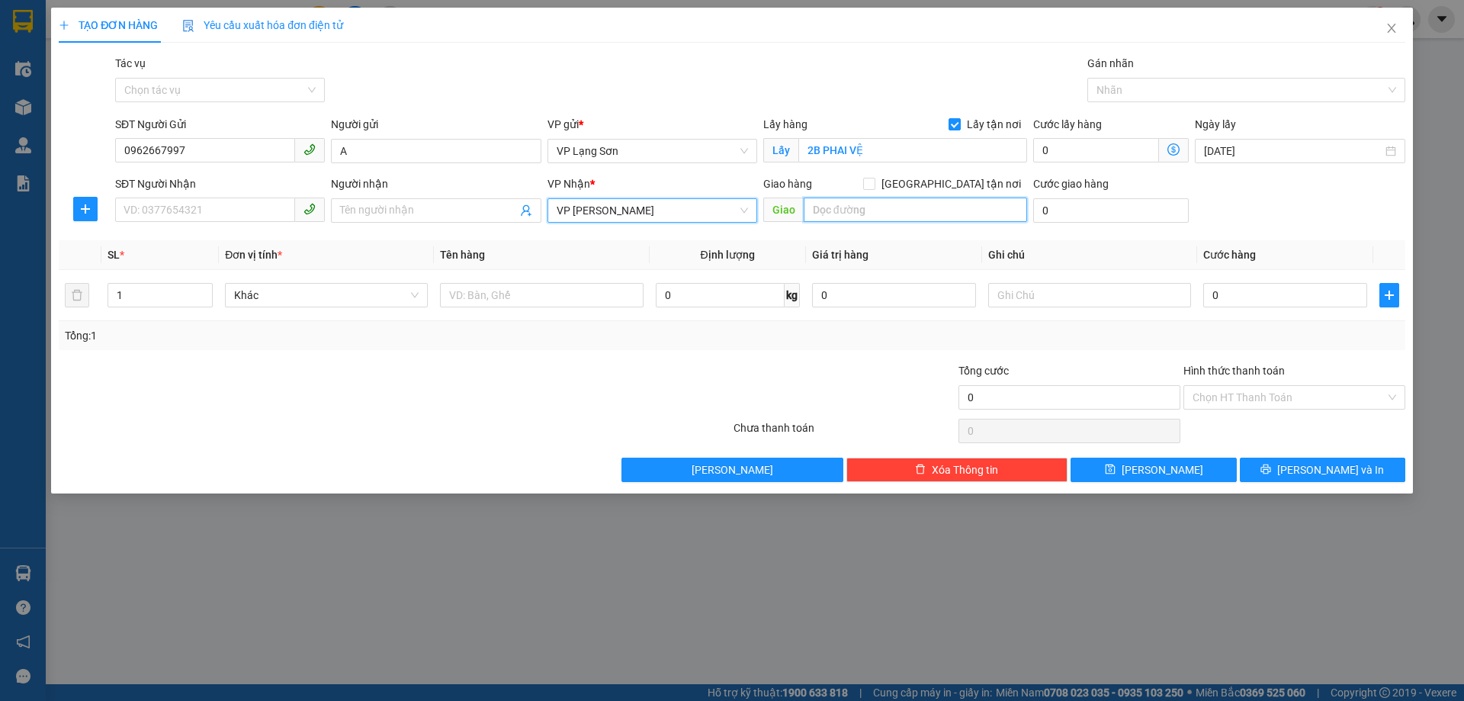
click at [835, 216] on input "text" at bounding box center [915, 210] width 223 height 24
type input "122 LÁNG"
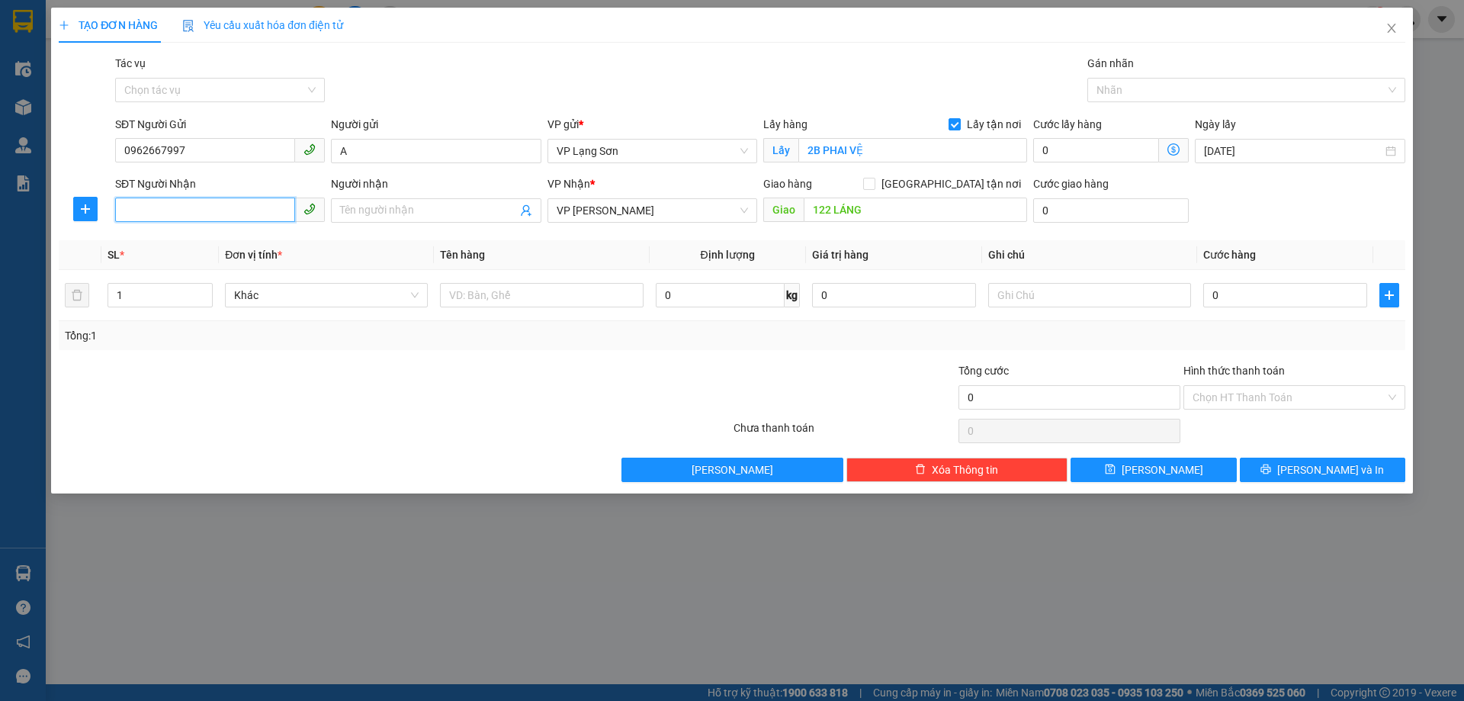
click at [193, 212] on input "SĐT Người Nhận" at bounding box center [205, 210] width 180 height 24
click at [178, 243] on div "0967244468 - A" at bounding box center [219, 241] width 191 height 17
type input "0967244468"
type input "A"
checkbox input "true"
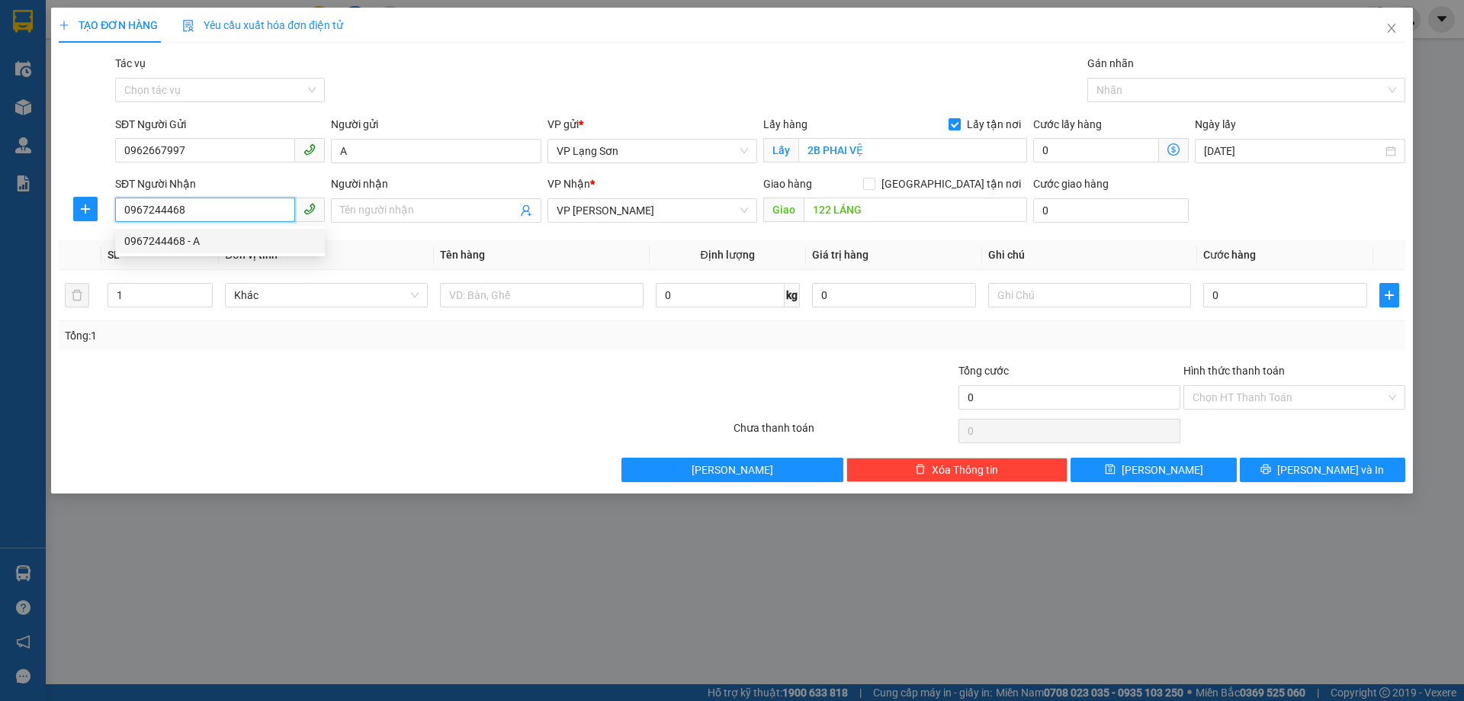
type input "122 ĐƯỜNG LÁNG"
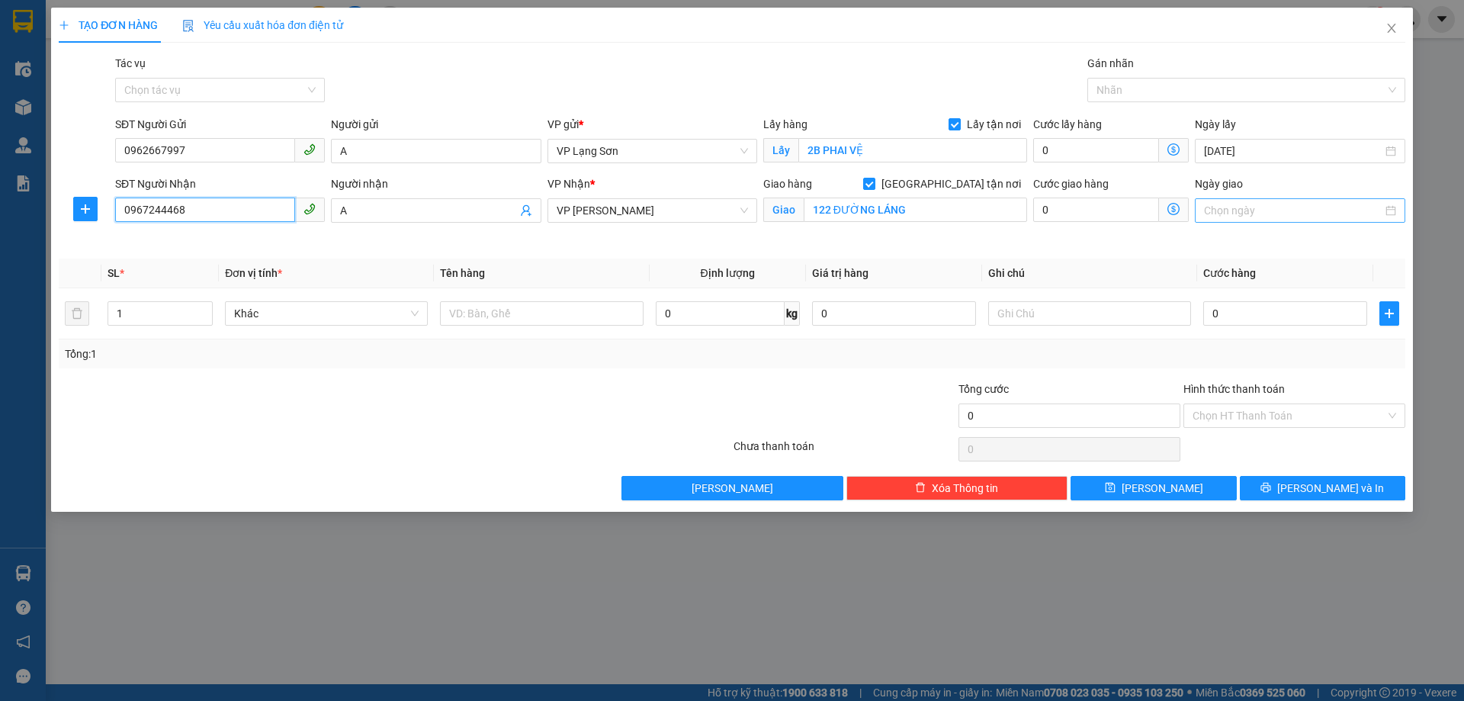
type input "0967244468"
click at [1247, 214] on input "Ngày giao" at bounding box center [1293, 210] width 178 height 17
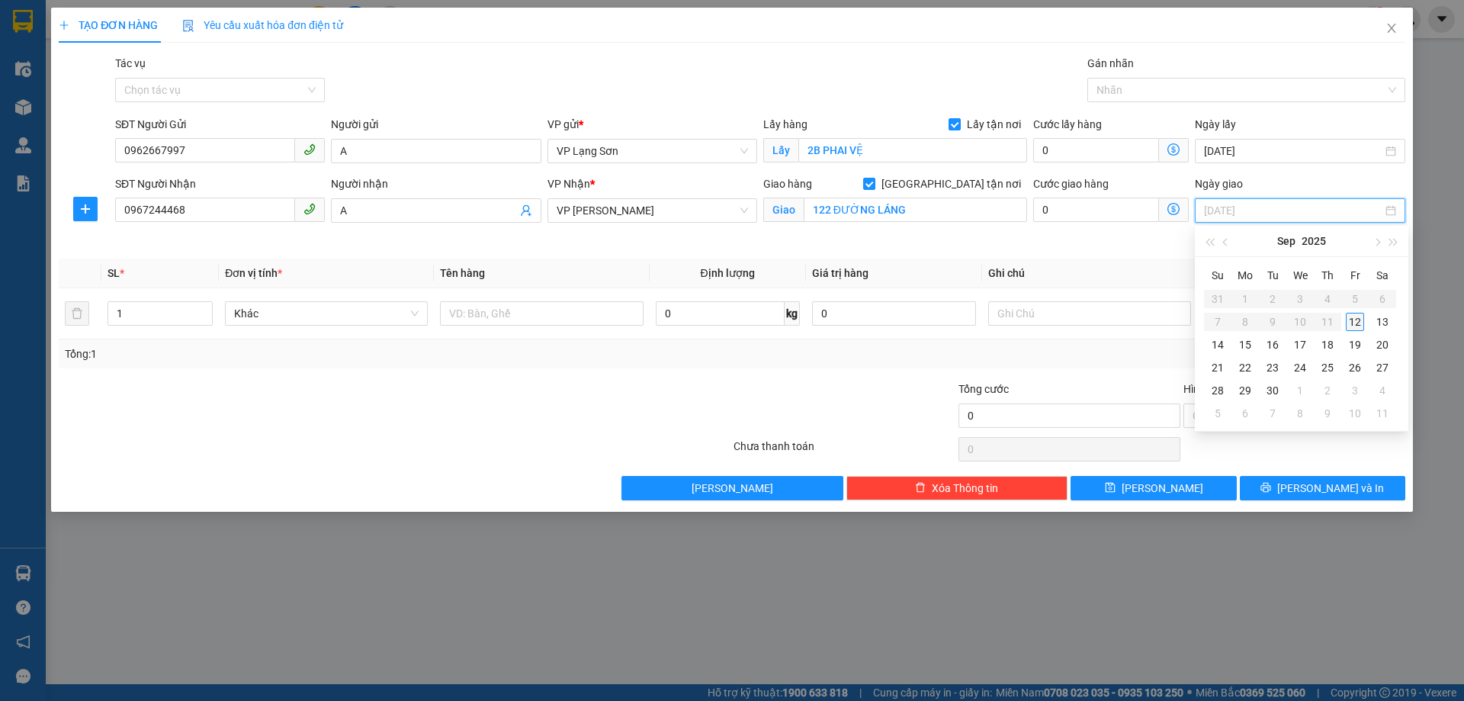
type input "[DATE]"
click at [1363, 329] on div "12" at bounding box center [1355, 322] width 18 height 18
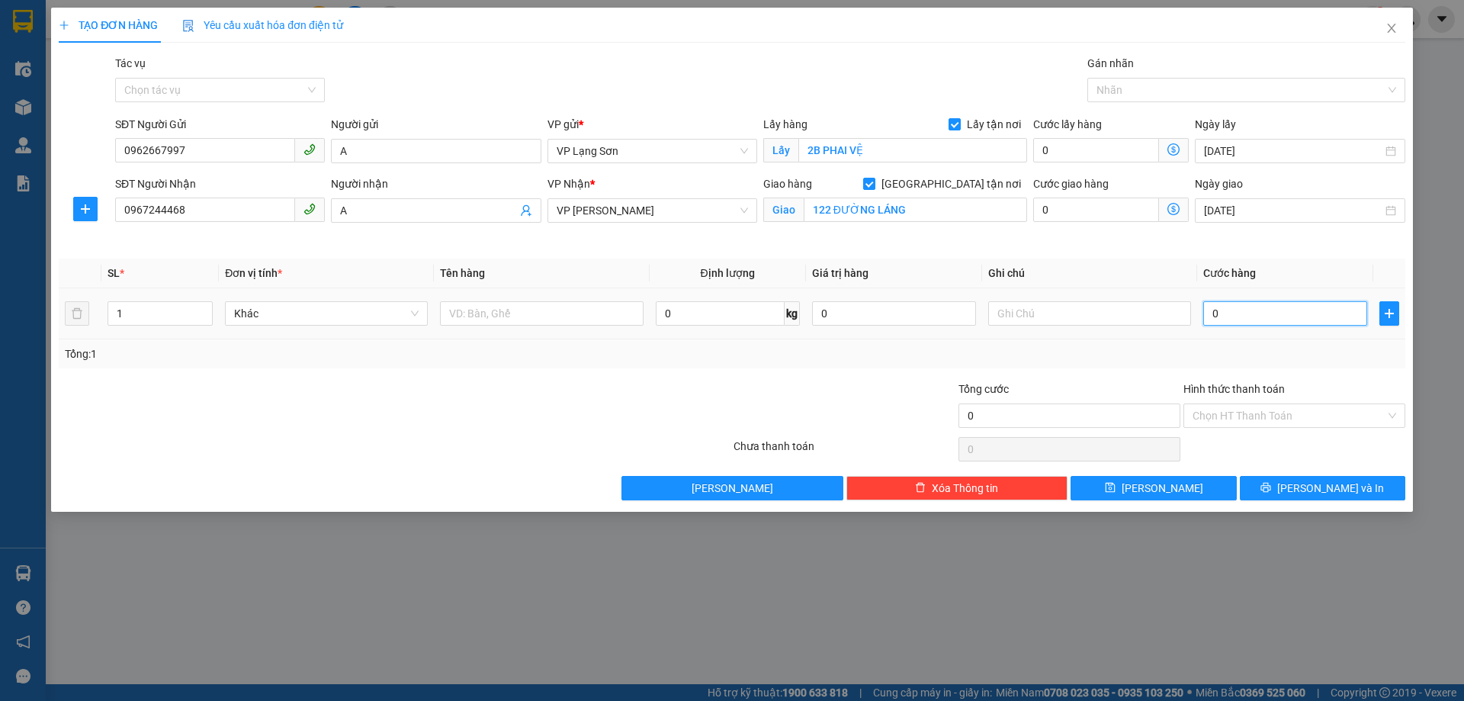
click at [1234, 317] on input "0" at bounding box center [1285, 313] width 164 height 24
type input "1"
type input "10"
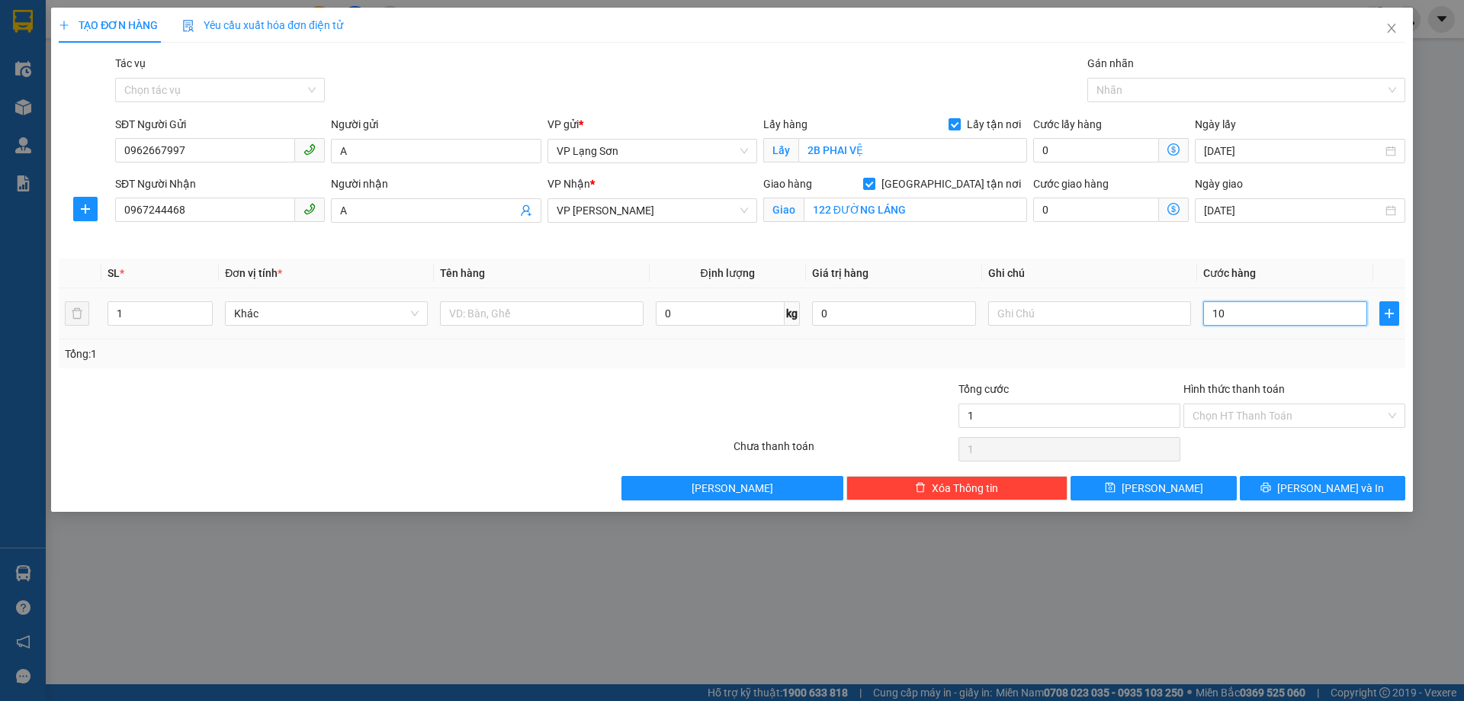
type input "10"
type input "100"
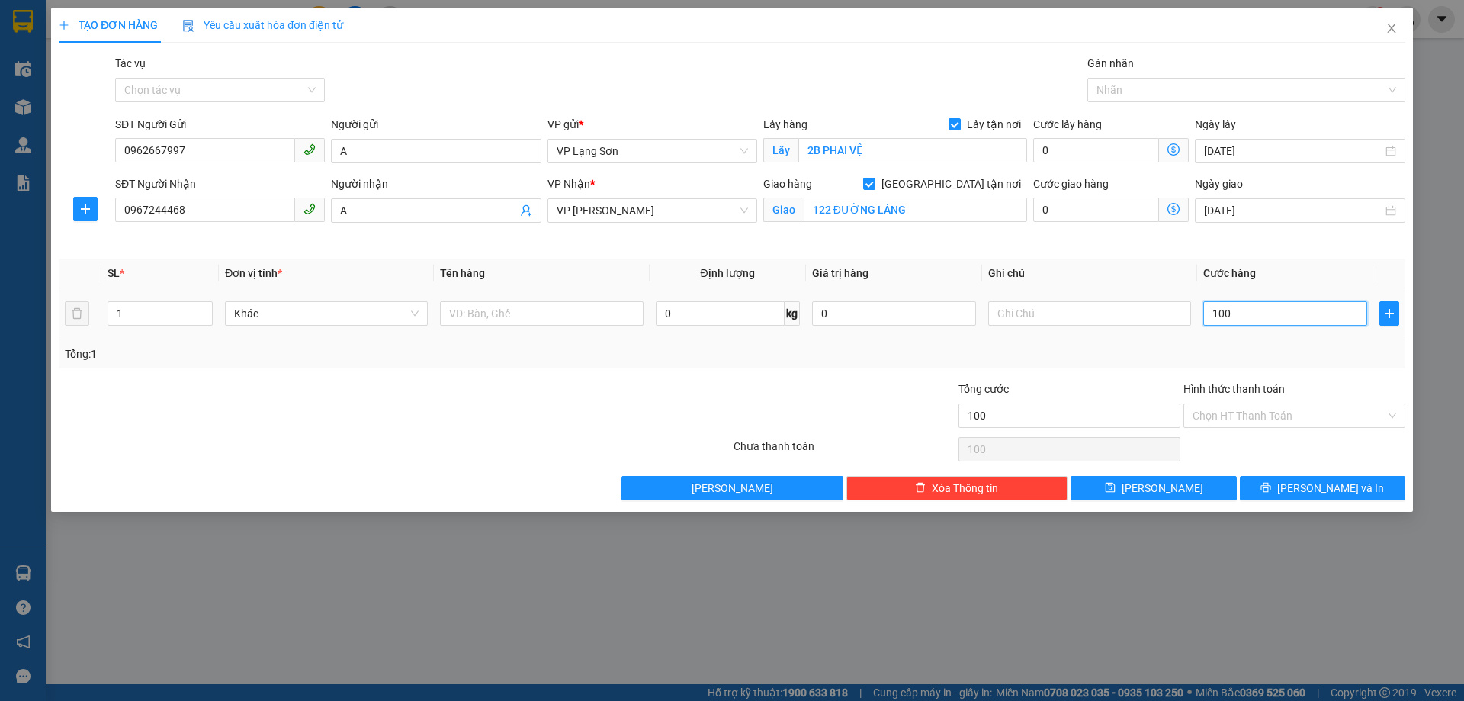
type input "1.000"
type input "10.000"
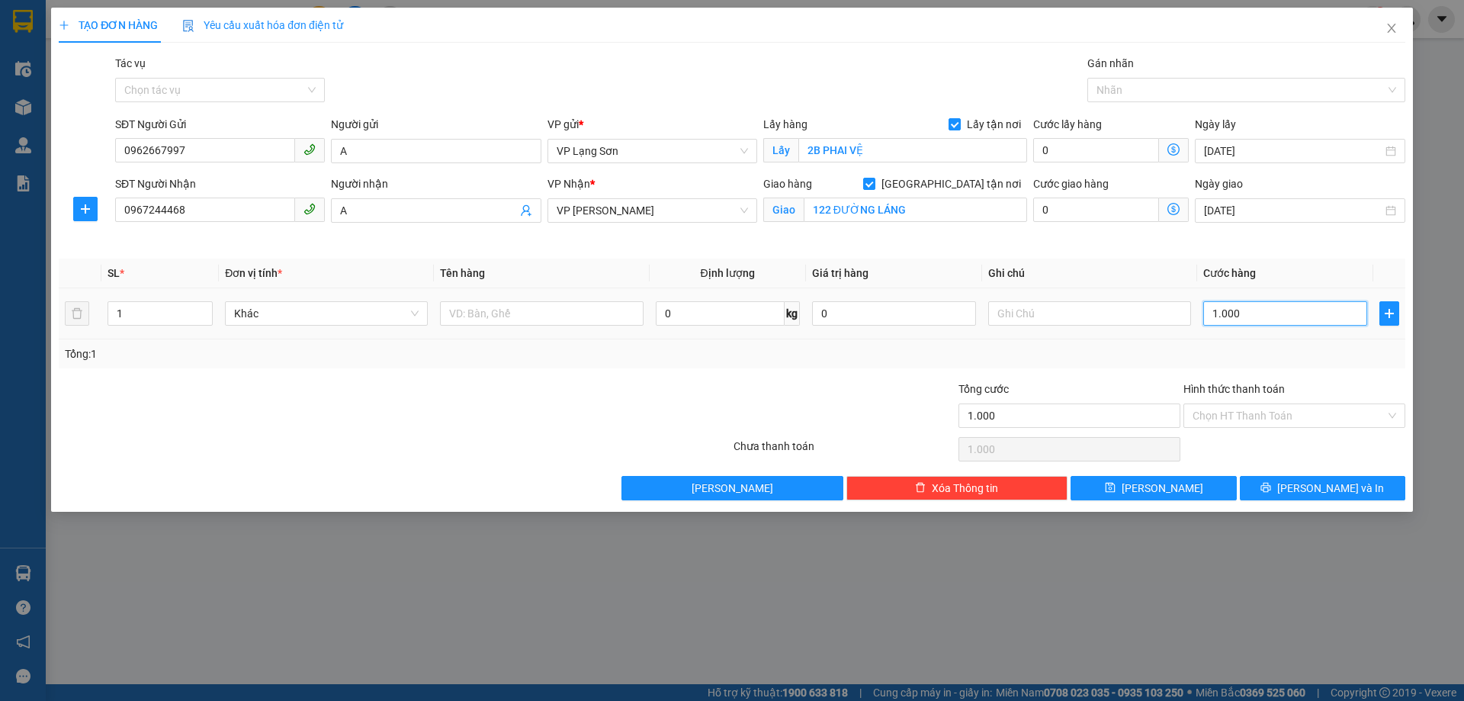
type input "10.000"
type input "100.000"
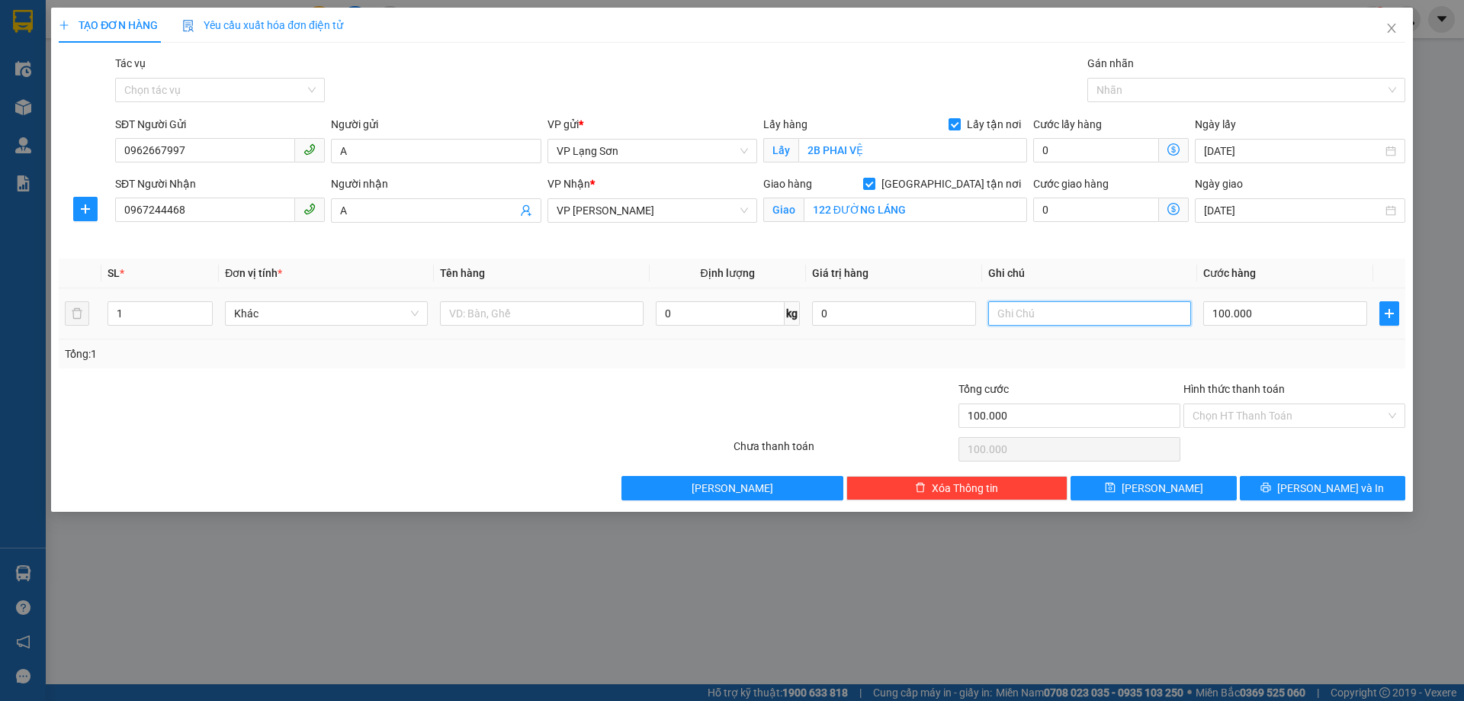
click at [1046, 314] on input "text" at bounding box center [1089, 313] width 203 height 24
type input "N"
type input "NGƯỜI GỬI TT"
click at [498, 308] on input "text" at bounding box center [541, 313] width 203 height 24
click at [1131, 85] on div at bounding box center [1238, 90] width 295 height 18
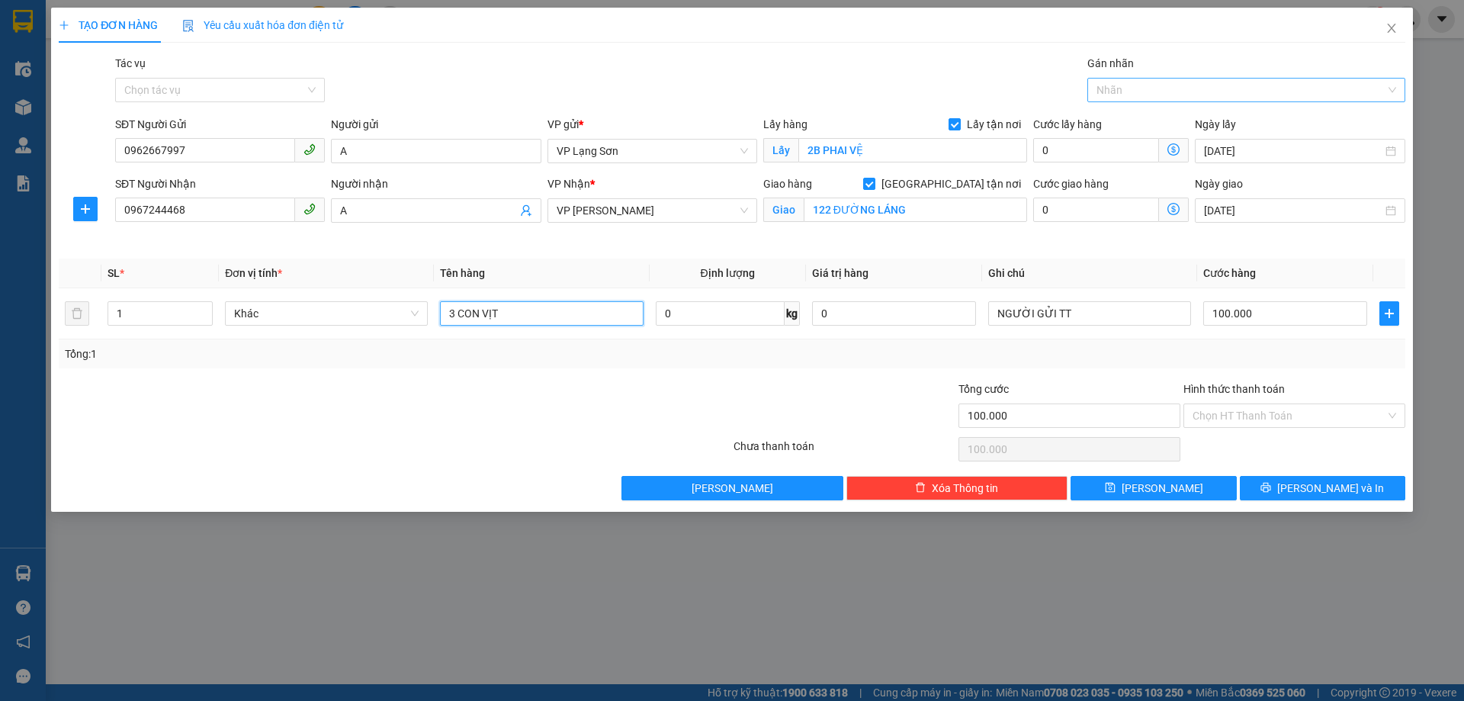
type input "3 CON VỊT"
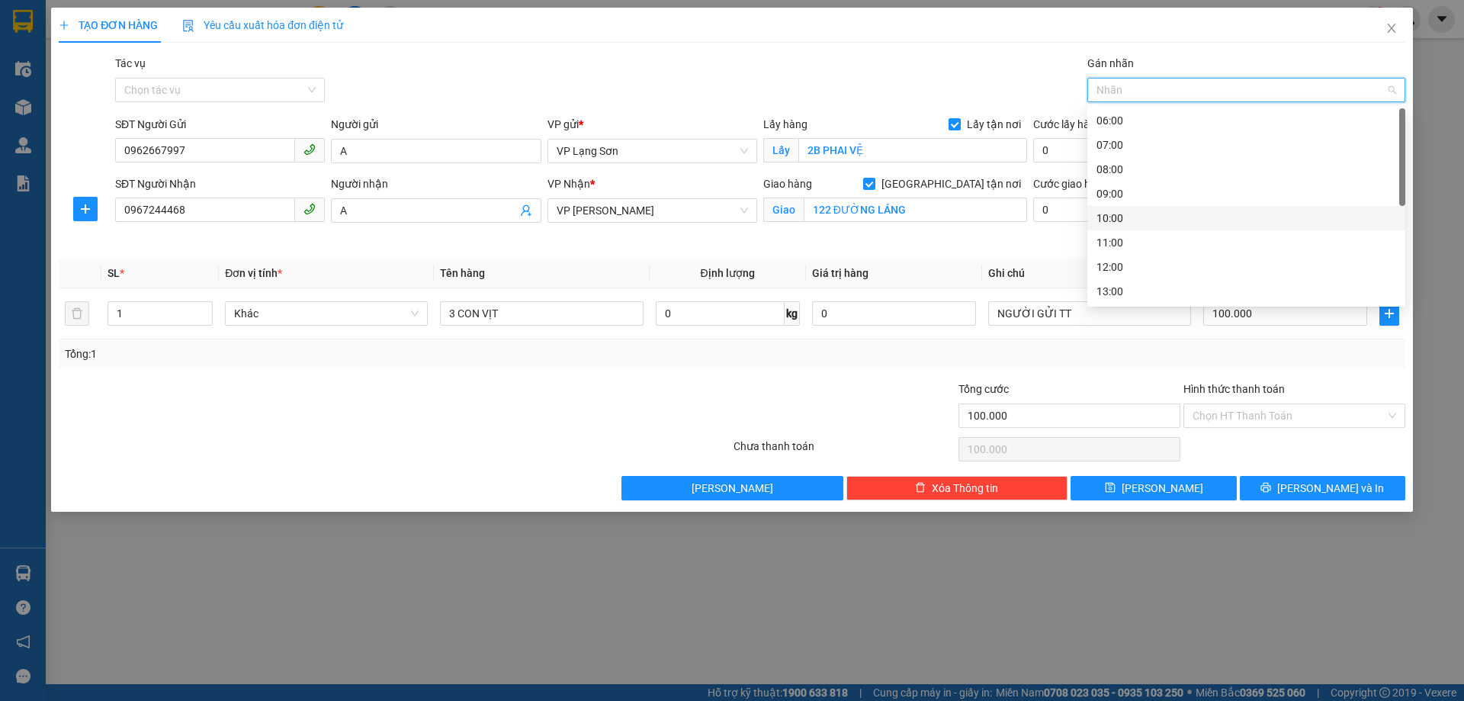
click at [1100, 220] on div "10:00" at bounding box center [1247, 218] width 300 height 17
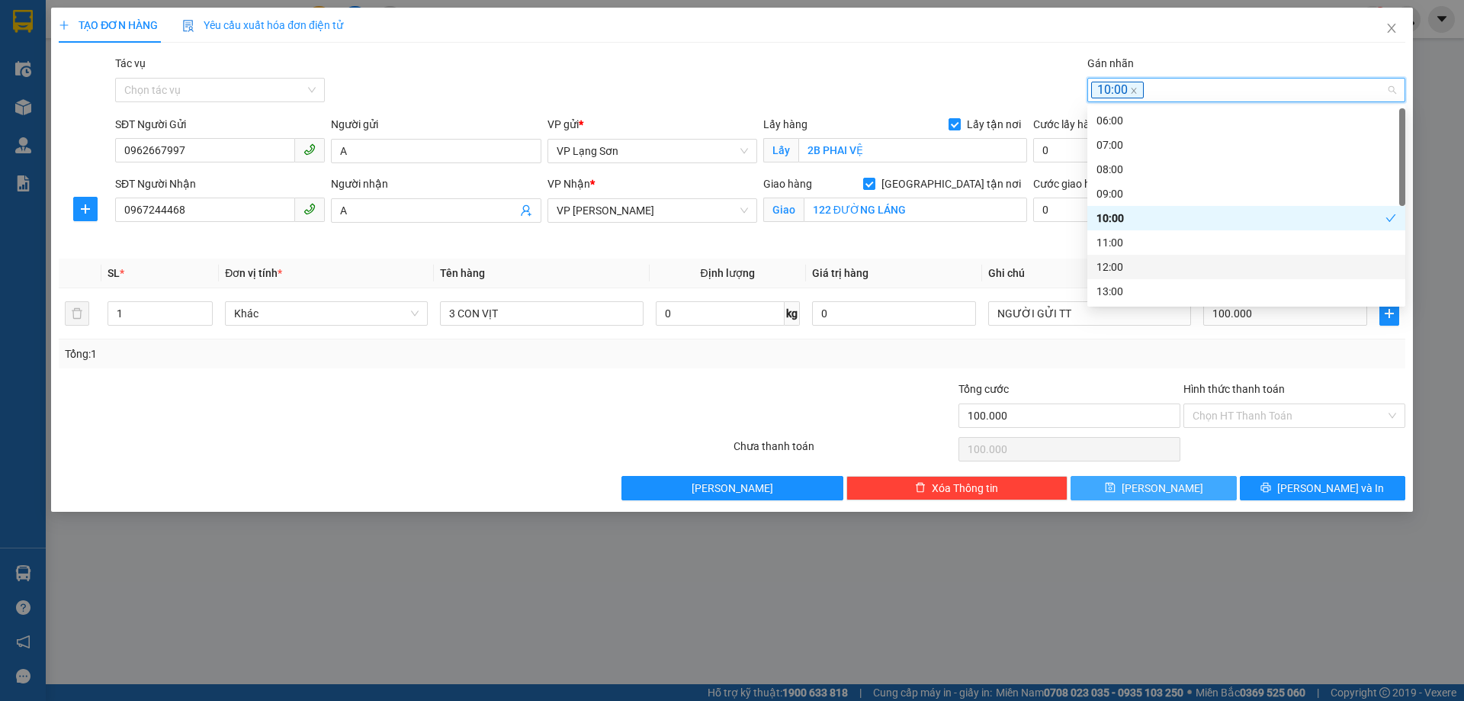
click at [1156, 492] on span "Lưu" at bounding box center [1163, 488] width 82 height 17
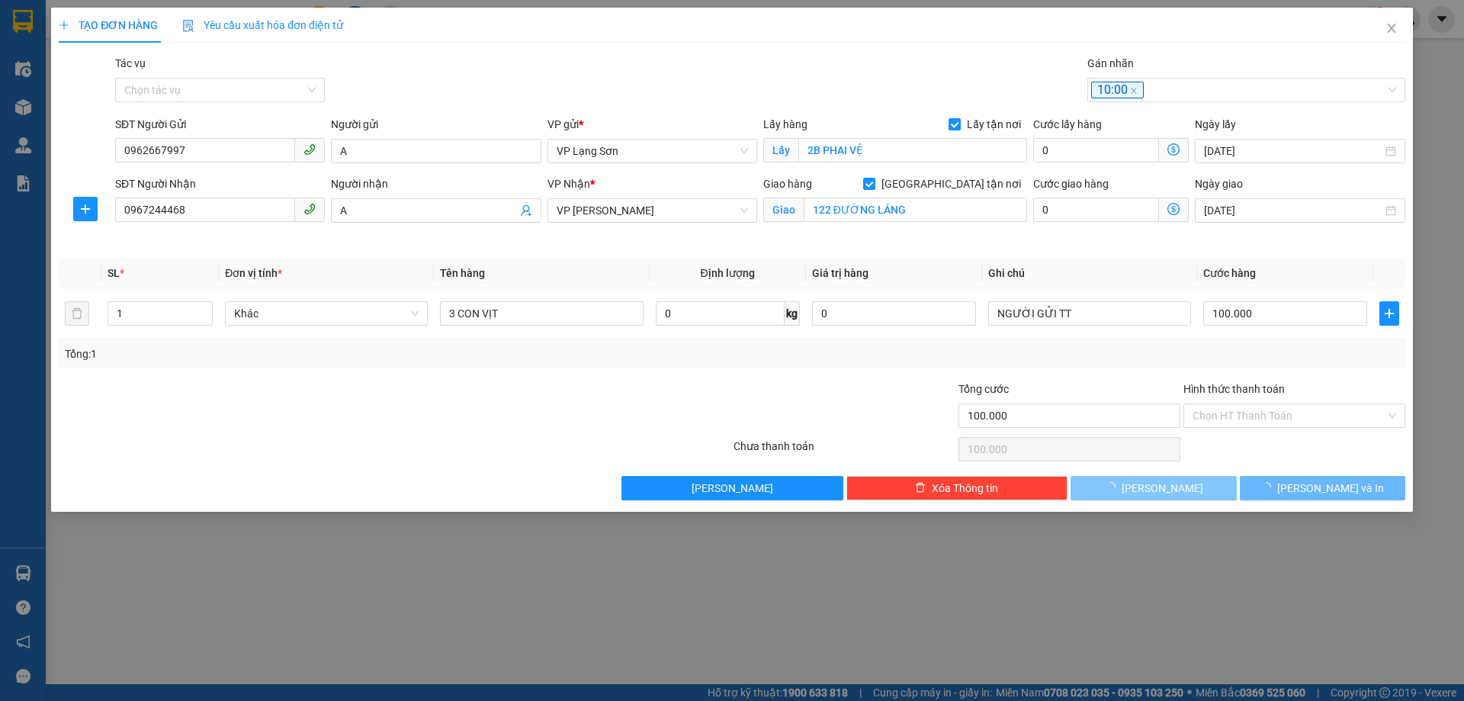
checkbox input "false"
type input "0"
